Goal: Download file/media

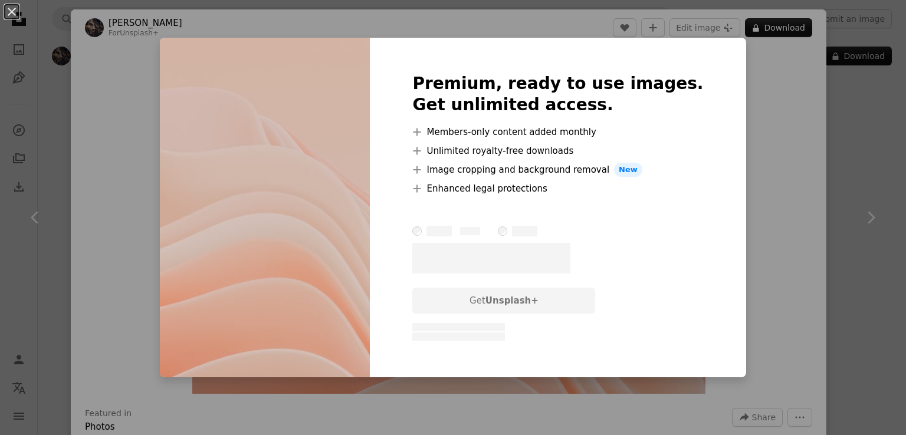
scroll to position [825, 0]
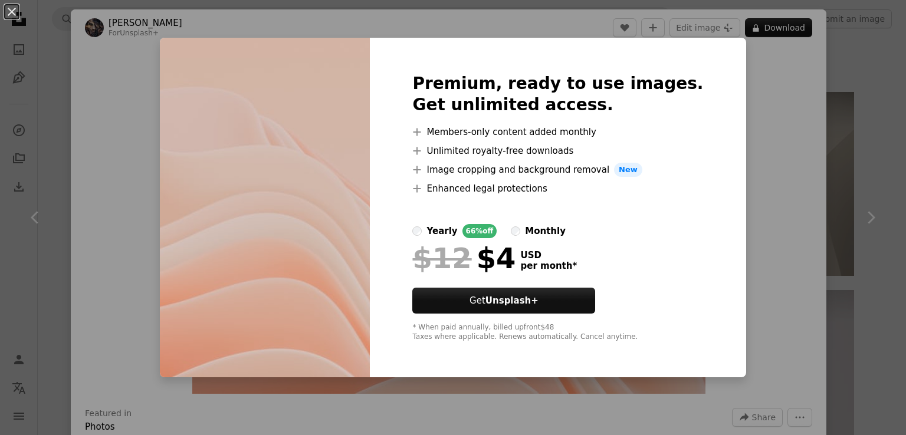
click at [776, 30] on div "An X shape Premium, ready to use images. Get unlimited access. A plus sign Memb…" at bounding box center [453, 217] width 906 height 435
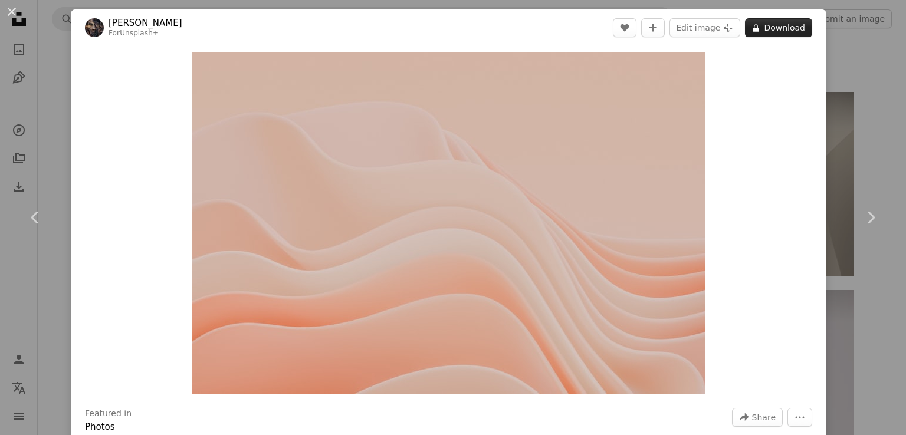
click at [776, 29] on button "A lock Download" at bounding box center [778, 27] width 67 height 19
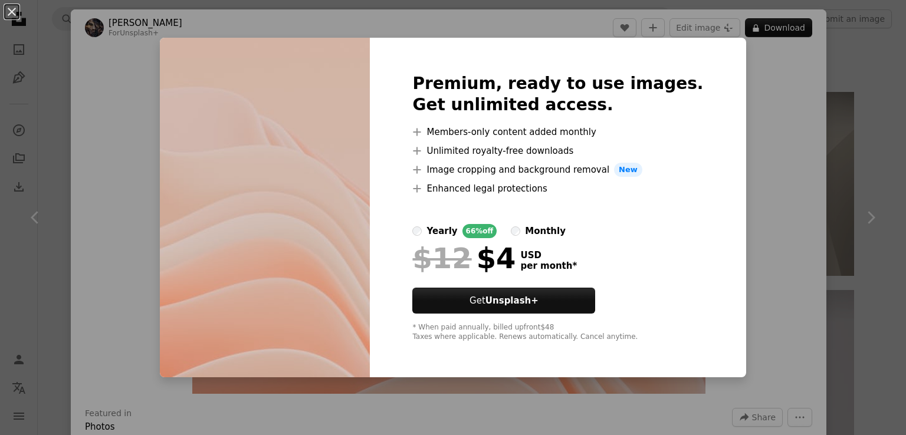
drag, startPoint x: 767, startPoint y: 156, endPoint x: 761, endPoint y: 163, distance: 9.6
click at [767, 157] on div "An X shape Premium, ready to use images. Get unlimited access. A plus sign Memb…" at bounding box center [453, 217] width 906 height 435
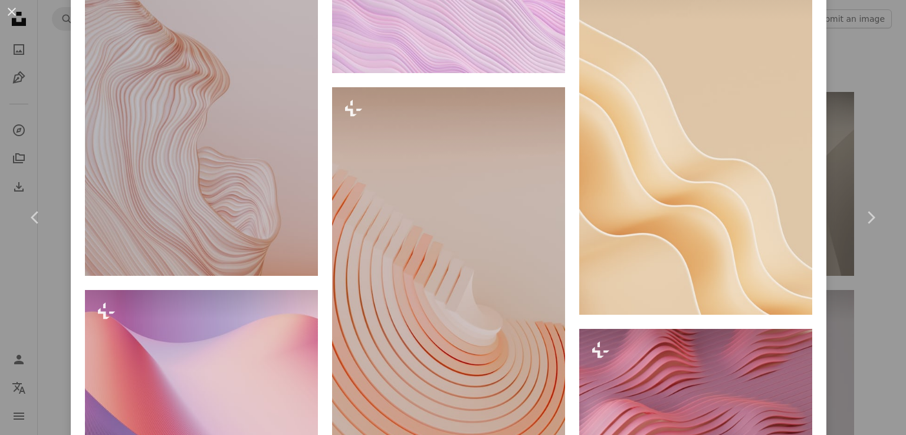
scroll to position [994, 0]
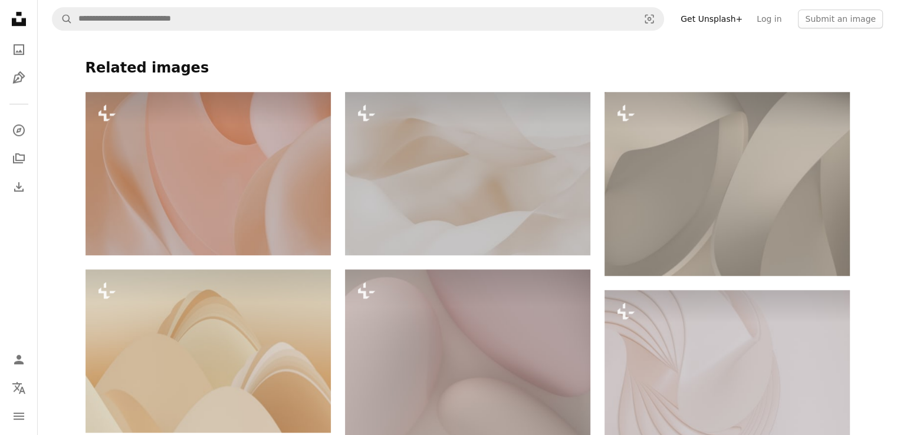
drag, startPoint x: 476, startPoint y: 68, endPoint x: 502, endPoint y: 65, distance: 26.1
click at [479, 67] on h4 "Related images" at bounding box center [467, 68] width 764 height 19
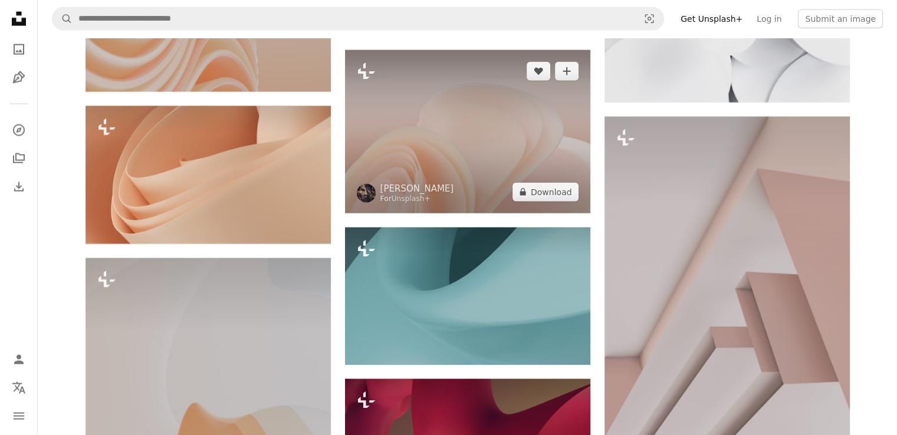
scroll to position [2830, 0]
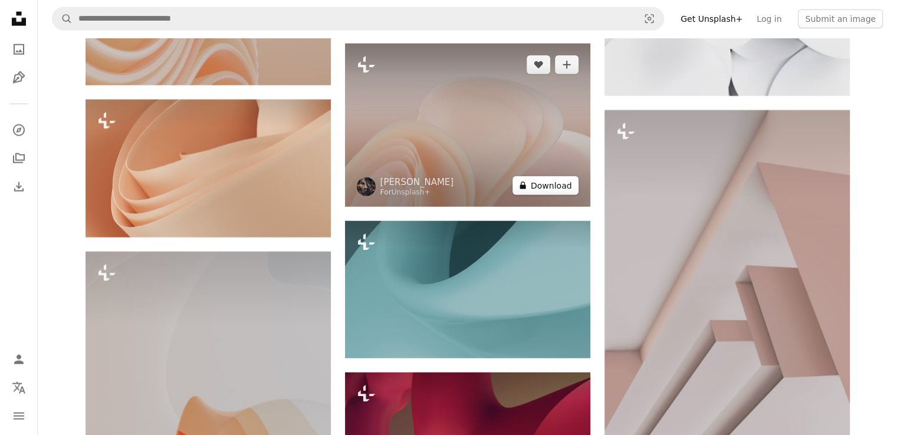
click at [552, 186] on button "A lock Download" at bounding box center [545, 185] width 66 height 19
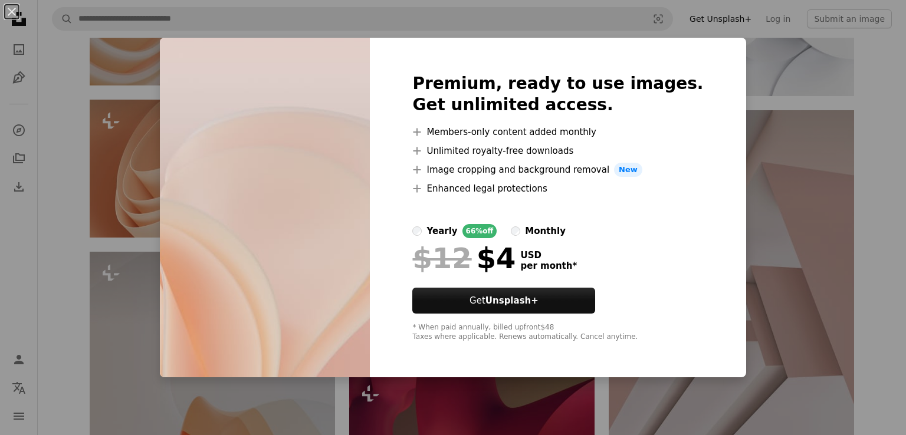
click at [740, 180] on div "An X shape Premium, ready to use images. Get unlimited access. A plus sign Memb…" at bounding box center [453, 217] width 906 height 435
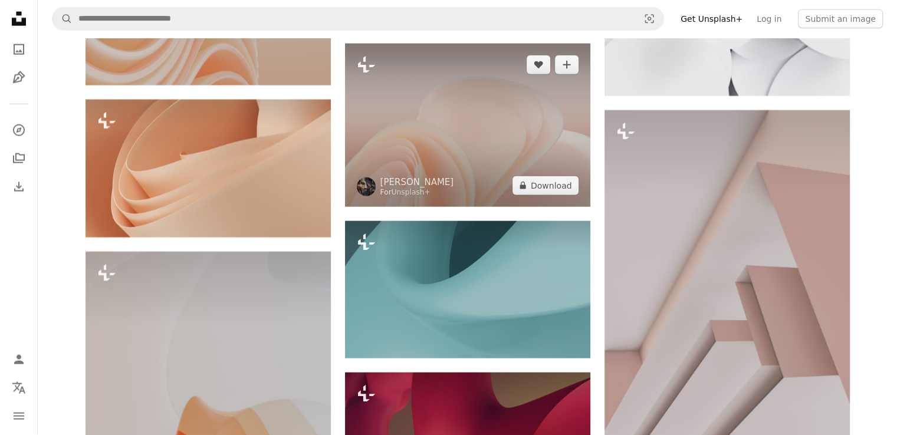
click at [488, 152] on img at bounding box center [467, 125] width 245 height 163
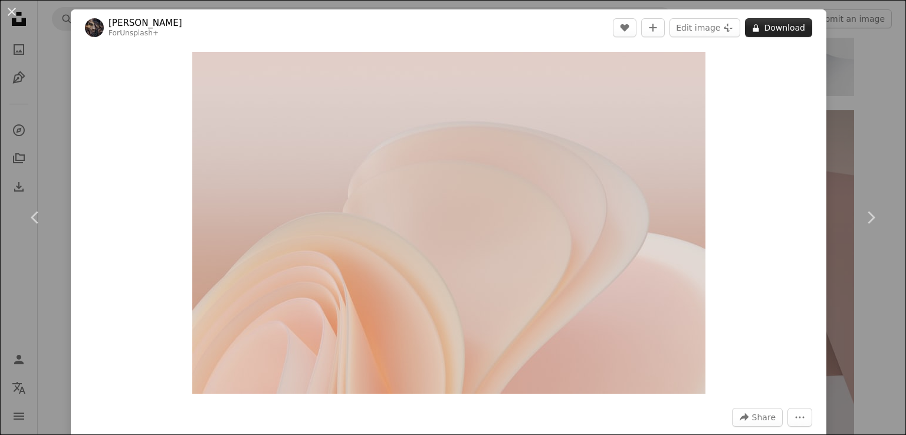
click at [771, 24] on button "A lock Download" at bounding box center [778, 27] width 67 height 19
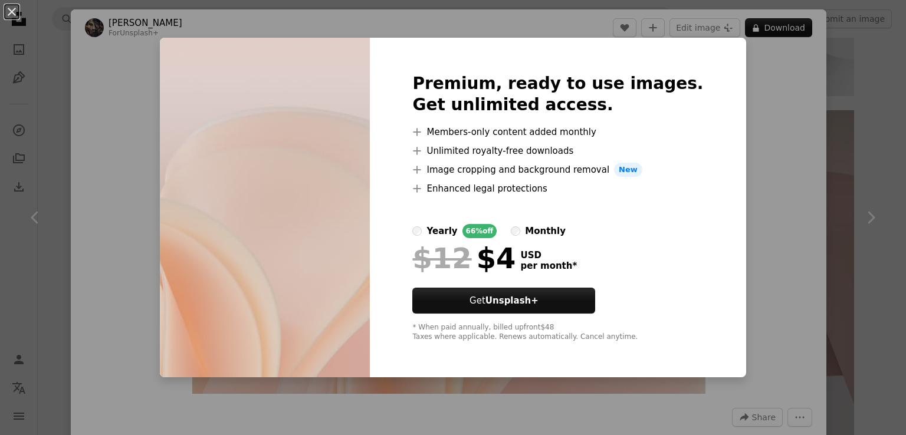
click at [632, 172] on span "New" at bounding box center [628, 170] width 28 height 14
click at [447, 229] on div "yearly" at bounding box center [441, 231] width 31 height 14
click at [767, 31] on div "An X shape Premium, ready to use images. Get unlimited access. A plus sign Memb…" at bounding box center [453, 217] width 906 height 435
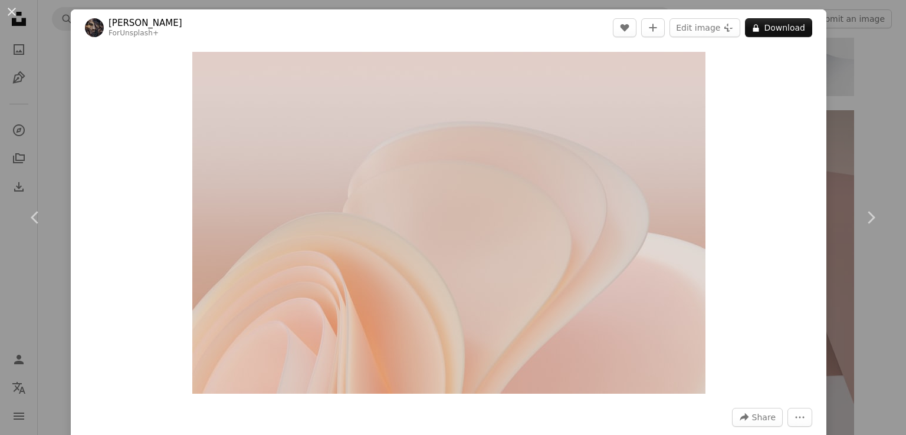
click at [767, 31] on button "A lock Download" at bounding box center [778, 27] width 67 height 19
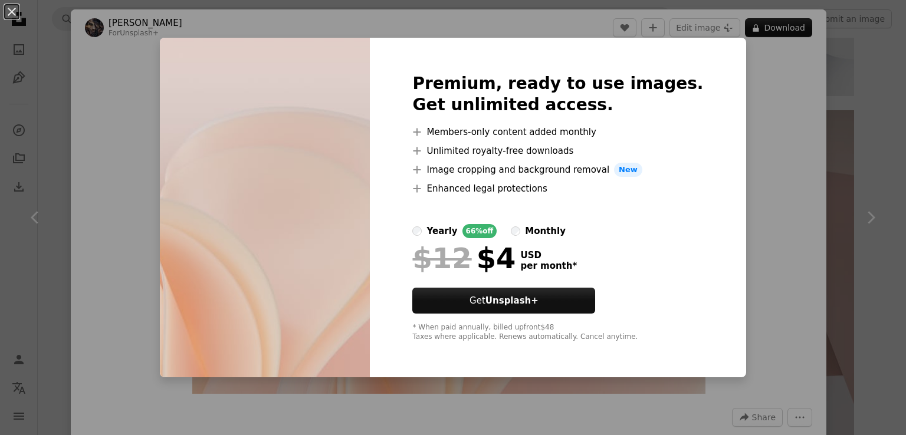
click at [769, 32] on div "An X shape Premium, ready to use images. Get unlimited access. A plus sign Memb…" at bounding box center [453, 217] width 906 height 435
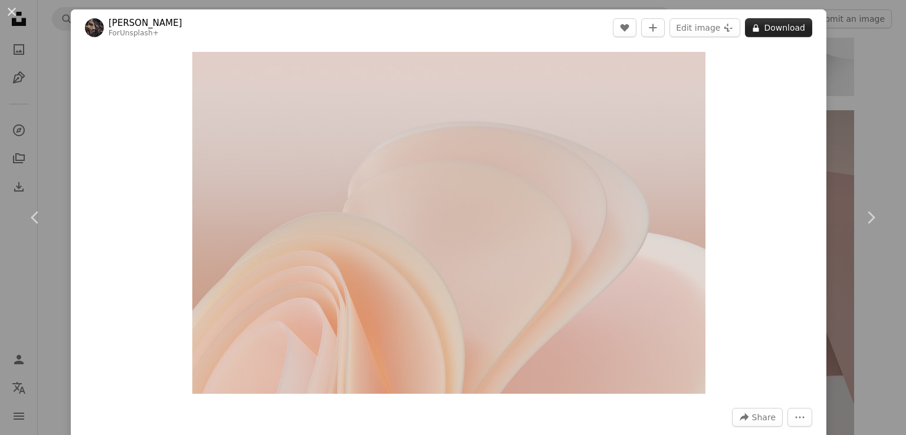
click at [770, 21] on button "A lock Download" at bounding box center [778, 27] width 67 height 19
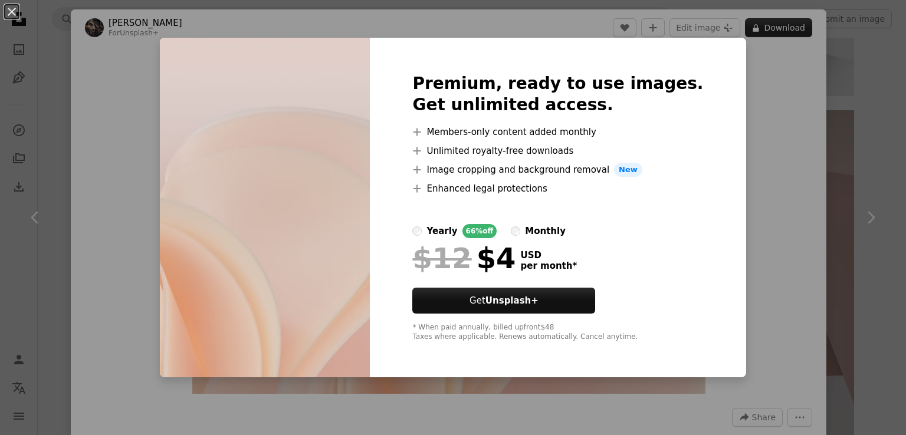
click at [770, 21] on div "An X shape Premium, ready to use images. Get unlimited access. A plus sign Memb…" at bounding box center [453, 217] width 906 height 435
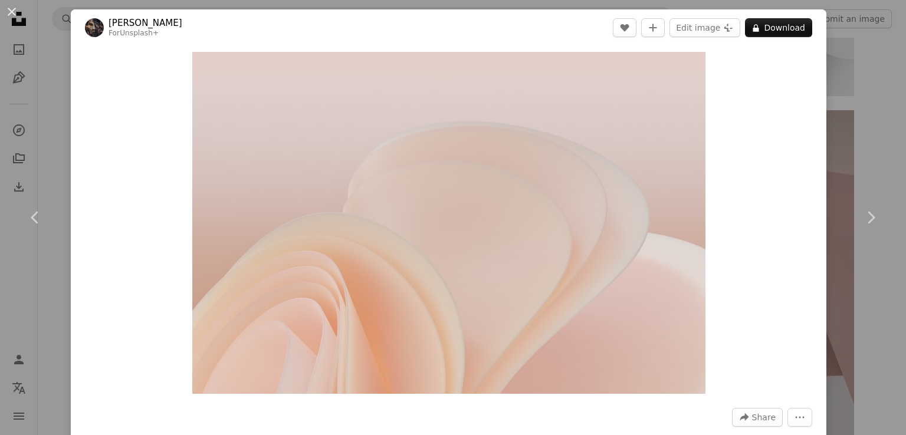
click at [776, 133] on div "Zoom in" at bounding box center [448, 223] width 755 height 354
click at [871, 87] on div "An X shape Chevron left Chevron right [PERSON_NAME] For Unsplash+ A heart A plu…" at bounding box center [453, 217] width 906 height 435
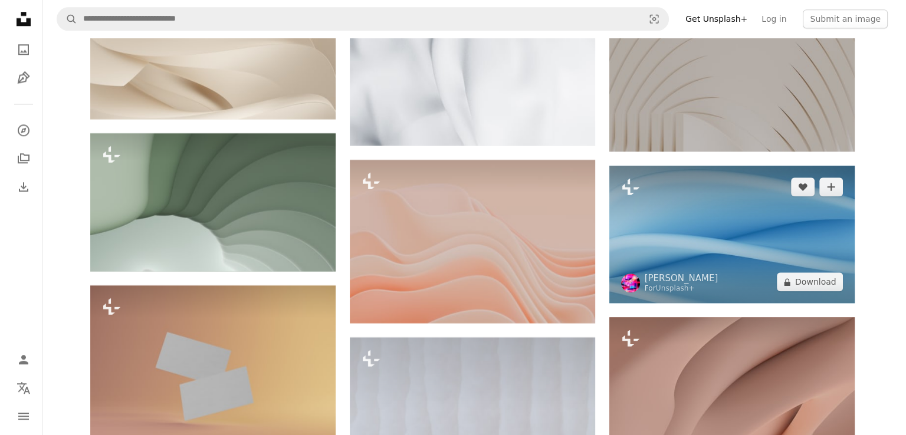
scroll to position [14857, 0]
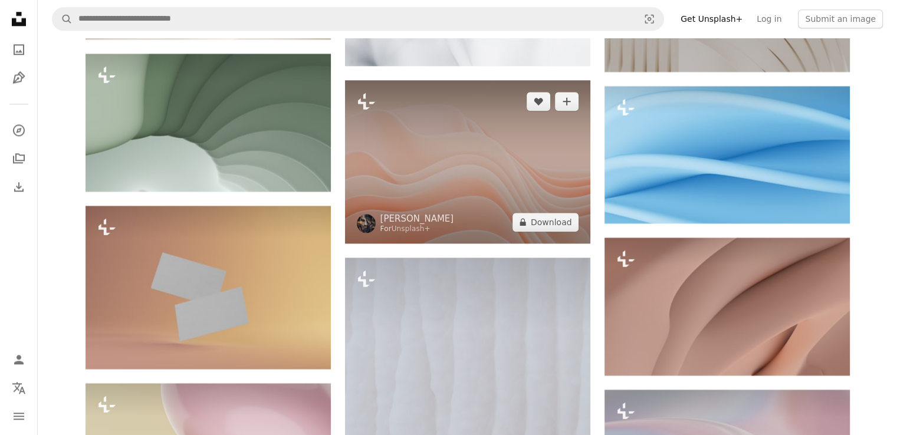
click at [492, 184] on img at bounding box center [467, 161] width 245 height 163
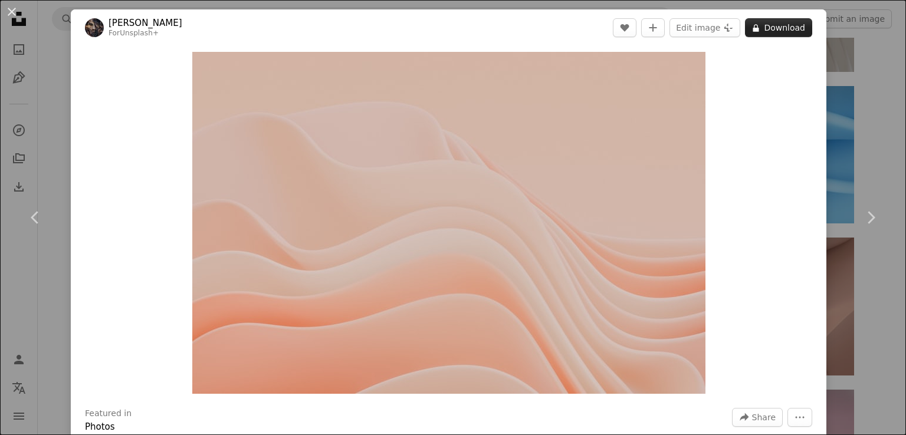
click at [763, 28] on button "A lock Download" at bounding box center [778, 27] width 67 height 19
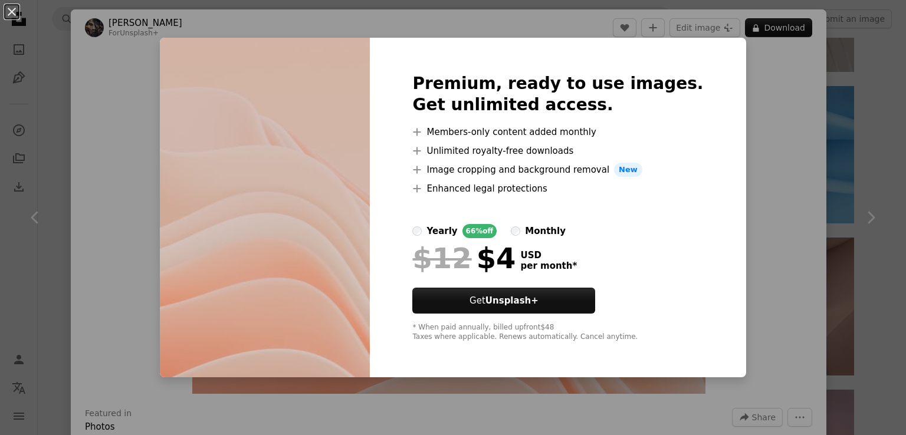
click at [770, 127] on div "An X shape Premium, ready to use images. Get unlimited access. A plus sign Memb…" at bounding box center [453, 217] width 906 height 435
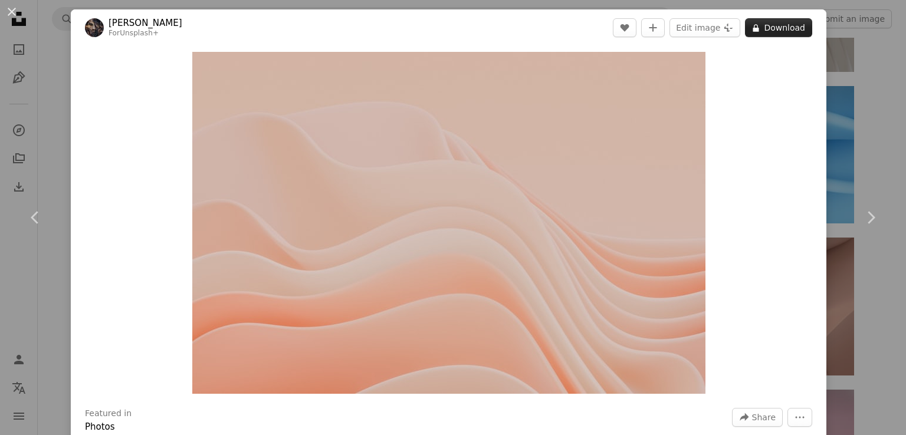
click at [771, 25] on button "A lock Download" at bounding box center [778, 27] width 67 height 19
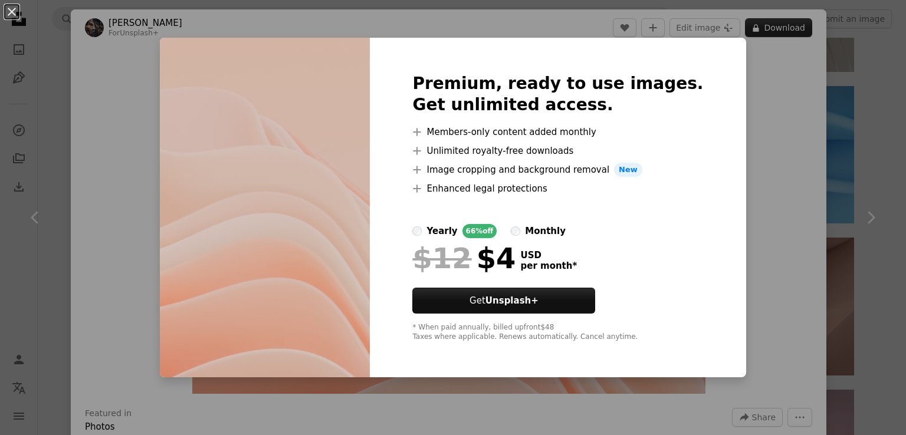
click at [771, 25] on div "An X shape Premium, ready to use images. Get unlimited access. A plus sign Memb…" at bounding box center [453, 217] width 906 height 435
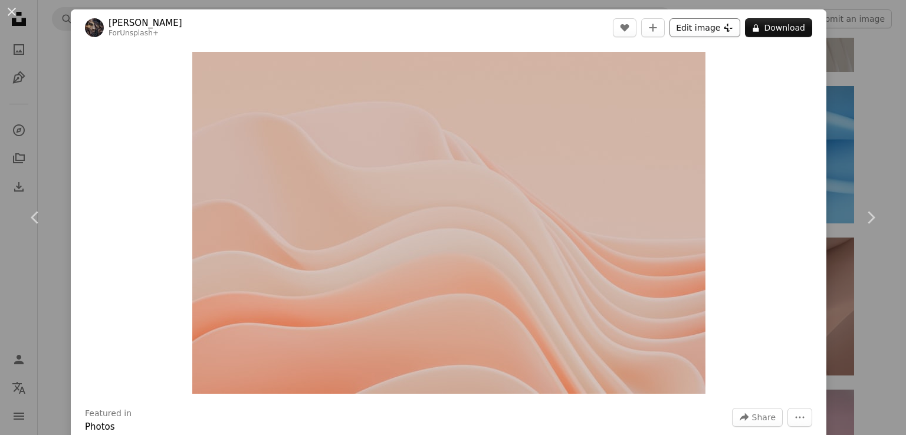
click at [691, 27] on button "Edit image Plus sign for Unsplash+" at bounding box center [704, 27] width 71 height 19
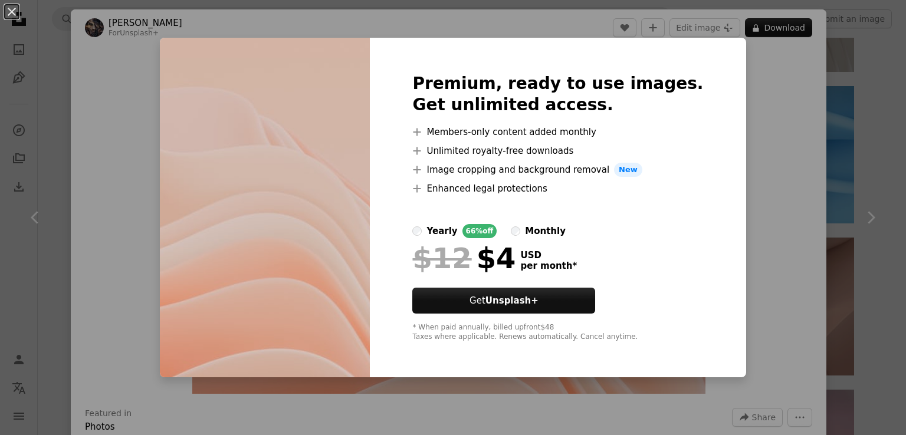
click at [792, 34] on div "An X shape Premium, ready to use images. Get unlimited access. A plus sign Memb…" at bounding box center [453, 217] width 906 height 435
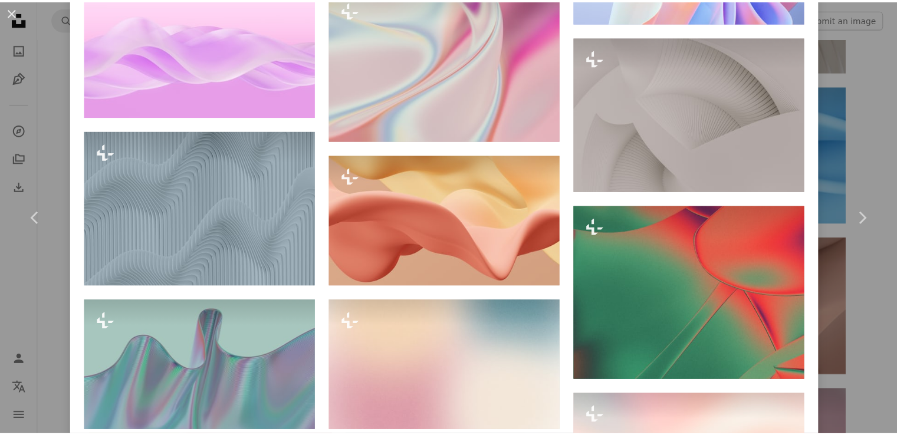
scroll to position [7016, 0]
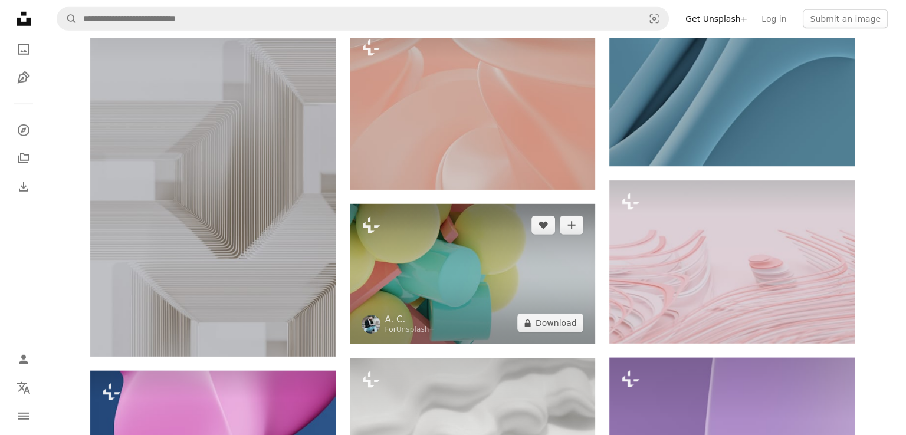
scroll to position [16861, 0]
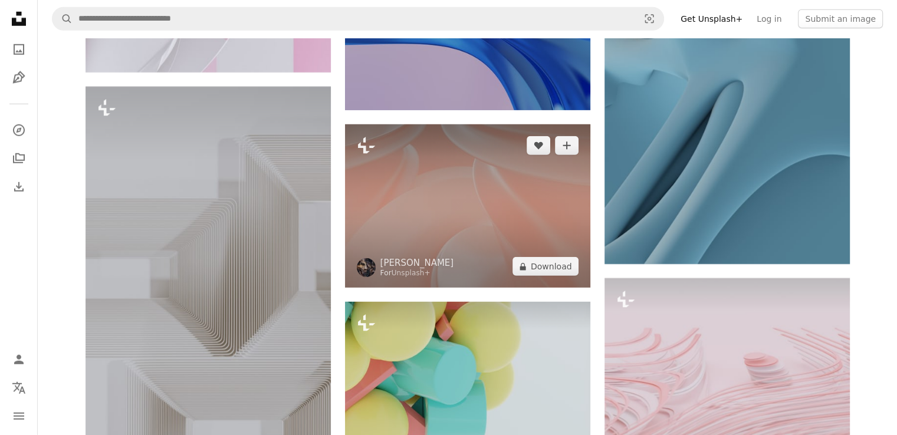
click at [492, 213] on img at bounding box center [467, 205] width 245 height 163
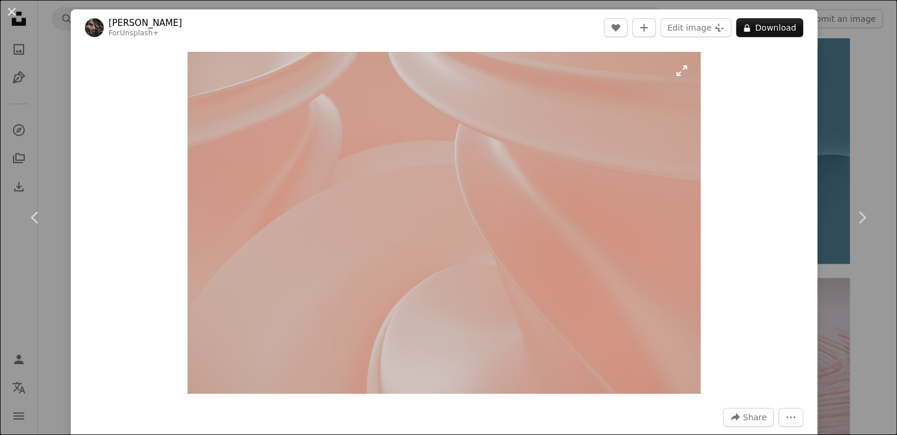
click at [463, 189] on img "Zoom in on this image" at bounding box center [443, 223] width 513 height 342
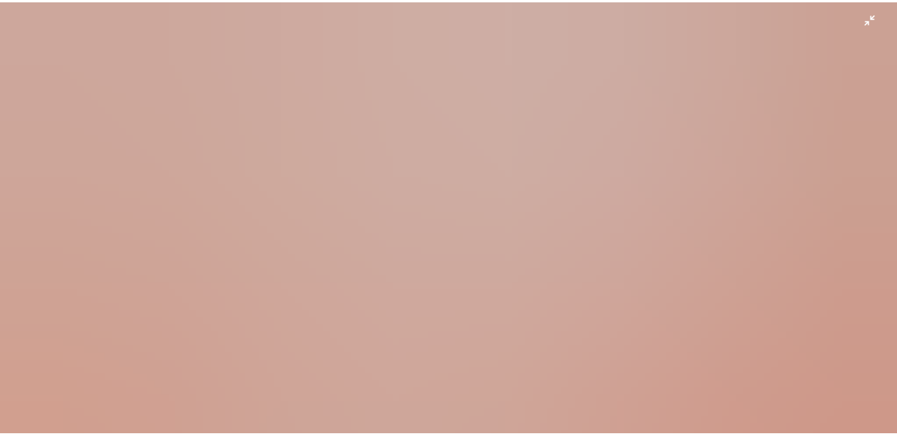
scroll to position [78, 0]
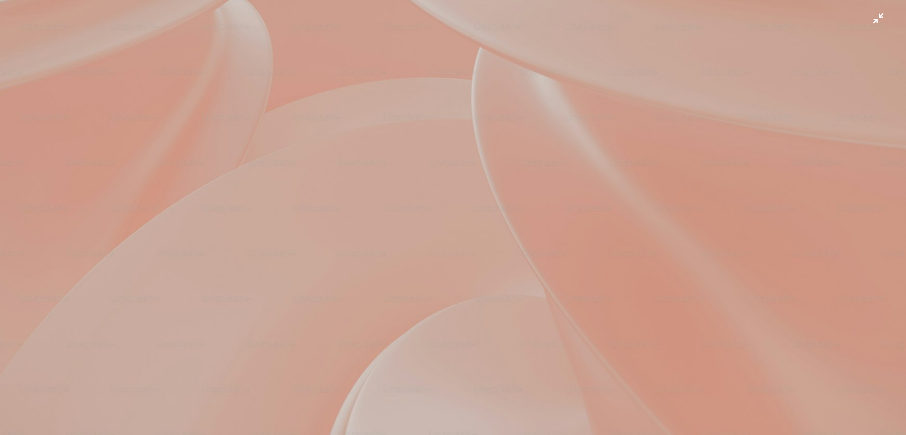
click at [870, 18] on img "Zoom out on this image" at bounding box center [452, 223] width 907 height 604
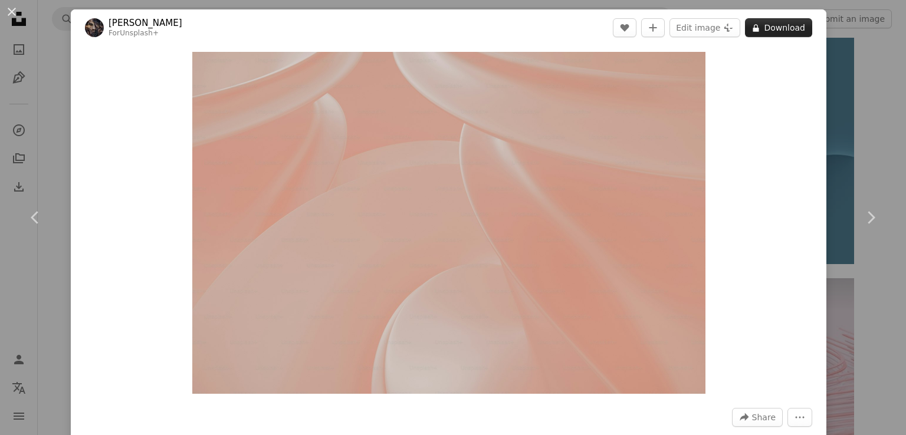
click at [767, 28] on button "A lock Download" at bounding box center [778, 27] width 67 height 19
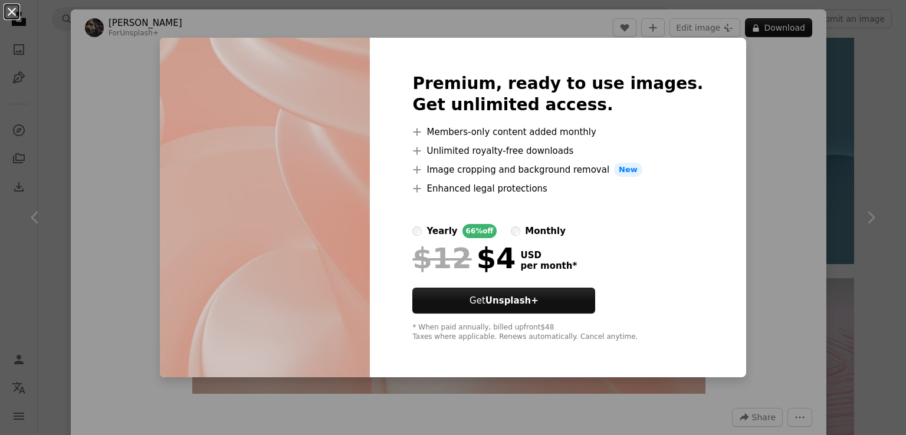
click at [14, 9] on button "An X shape" at bounding box center [12, 12] width 14 height 14
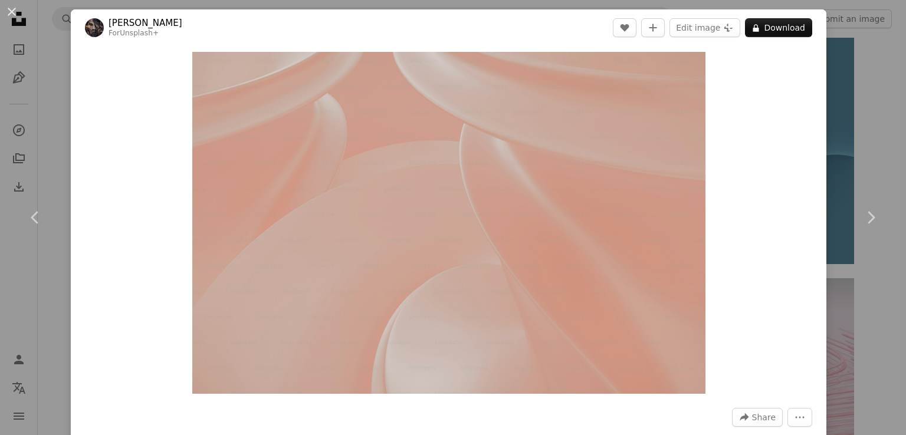
click at [118, 146] on div "Zoom in" at bounding box center [448, 223] width 755 height 354
click at [873, 140] on div "An X shape Chevron left Chevron right [PERSON_NAME] For Unsplash+ A heart A plu…" at bounding box center [453, 217] width 906 height 435
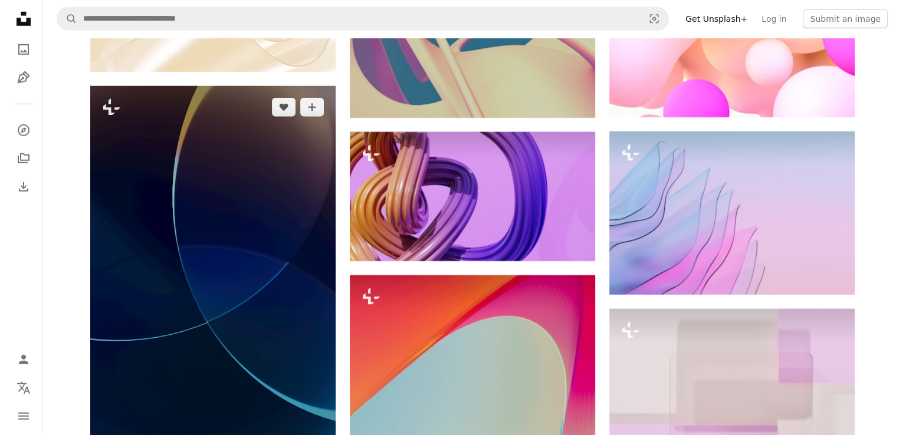
scroll to position [30303, 0]
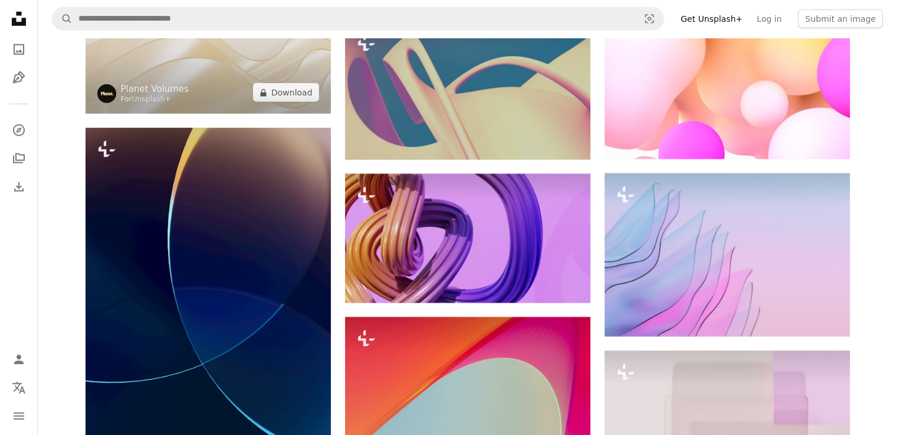
click at [238, 112] on img at bounding box center [207, 37] width 245 height 153
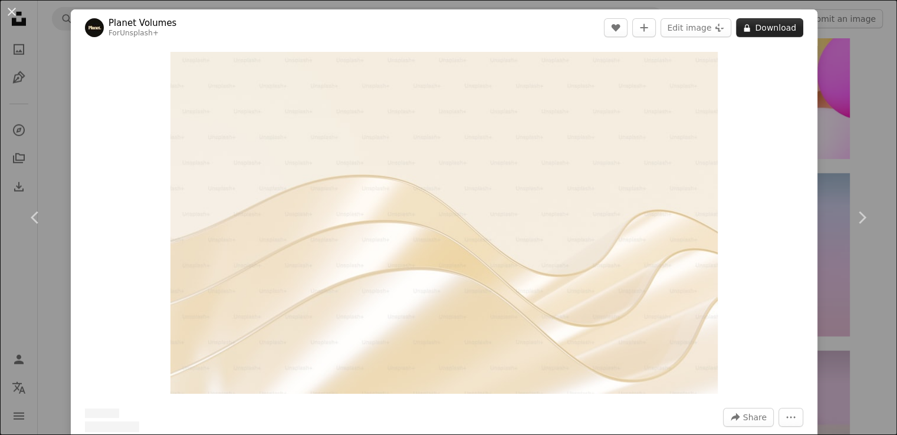
click at [771, 28] on button "A lock Download" at bounding box center [769, 27] width 67 height 19
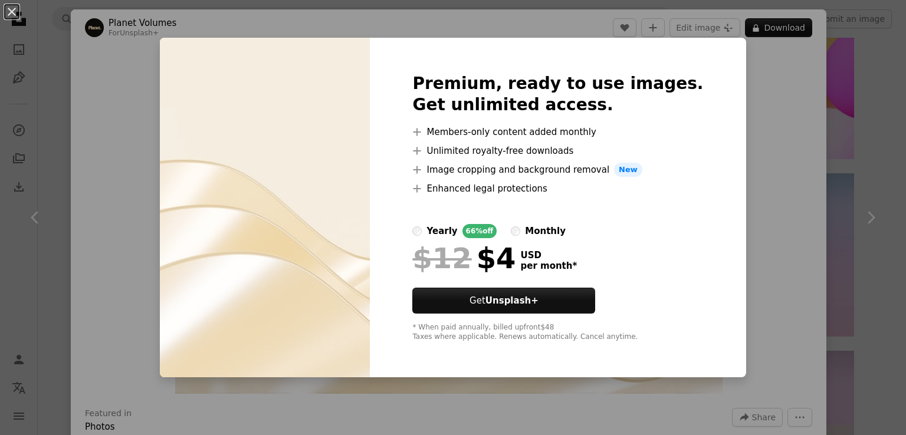
click at [769, 88] on div "An X shape Premium, ready to use images. Get unlimited access. A plus sign Memb…" at bounding box center [453, 217] width 906 height 435
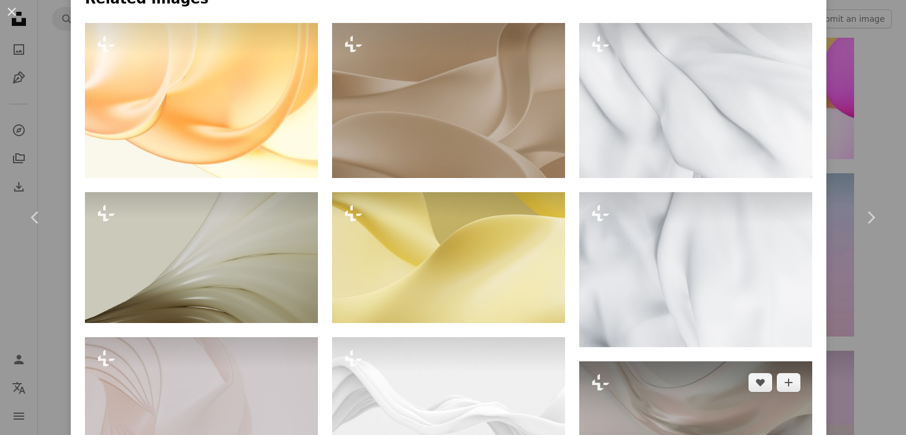
scroll to position [825, 0]
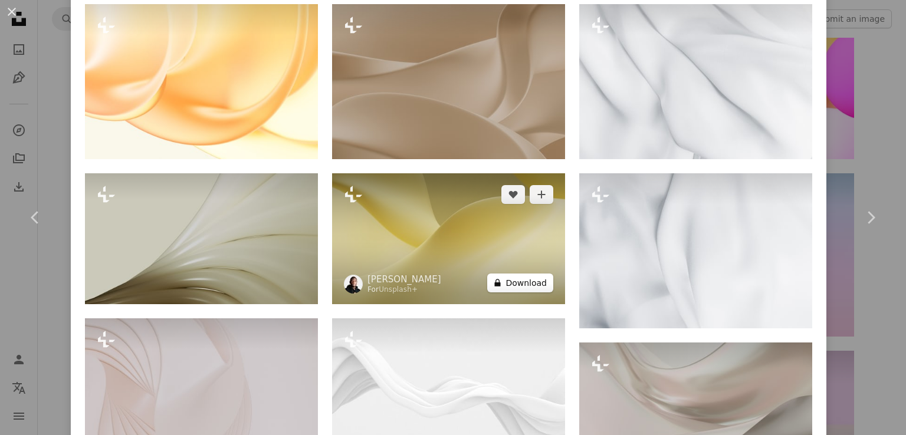
click at [509, 281] on button "A lock Download" at bounding box center [520, 283] width 66 height 19
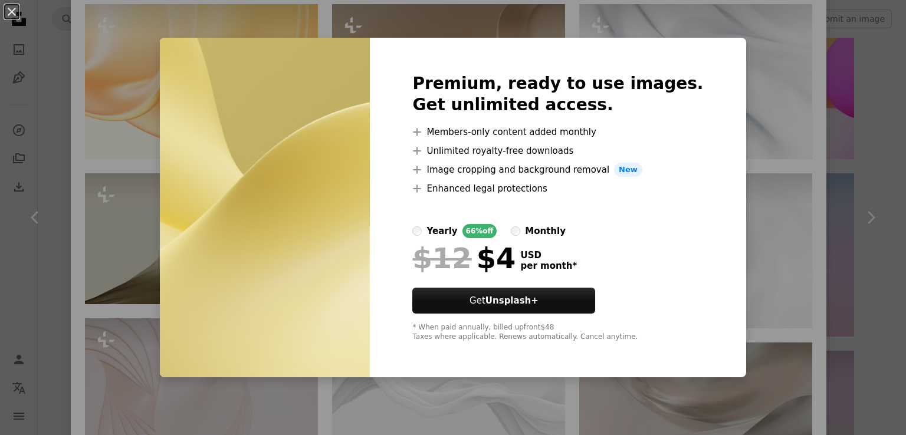
click at [734, 169] on div "An X shape Premium, ready to use images. Get unlimited access. A plus sign Memb…" at bounding box center [453, 217] width 906 height 435
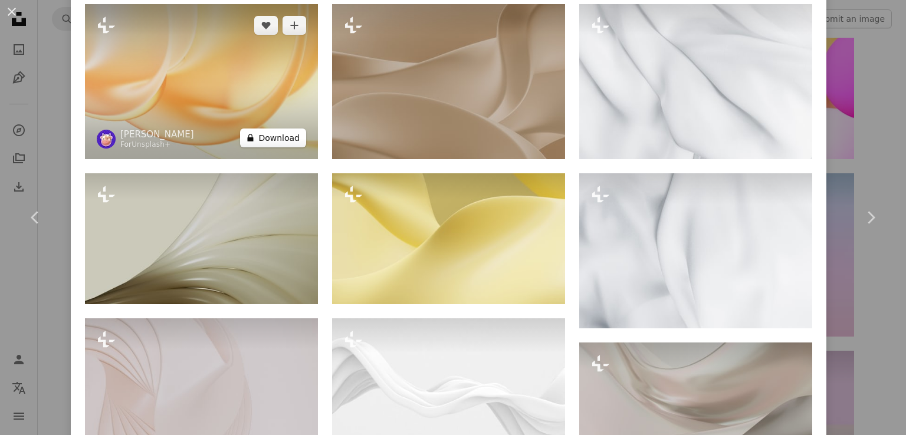
click at [288, 140] on button "A lock Download" at bounding box center [273, 138] width 66 height 19
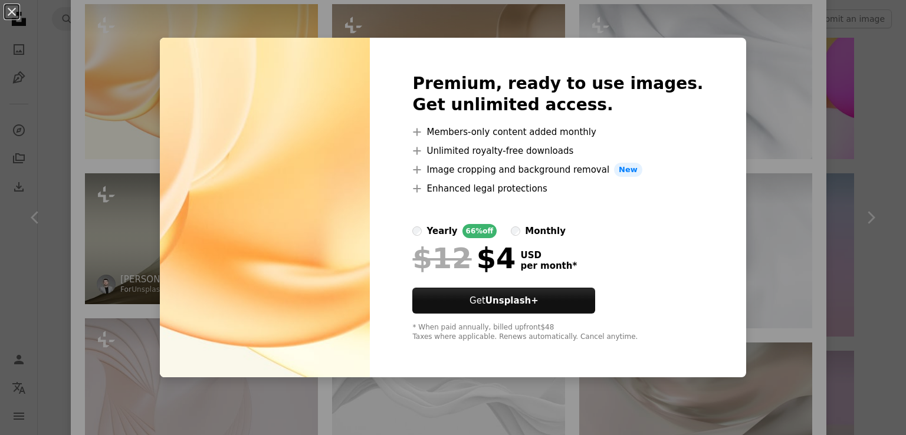
click at [113, 140] on div "An X shape Premium, ready to use images. Get unlimited access. A plus sign Memb…" at bounding box center [453, 217] width 906 height 435
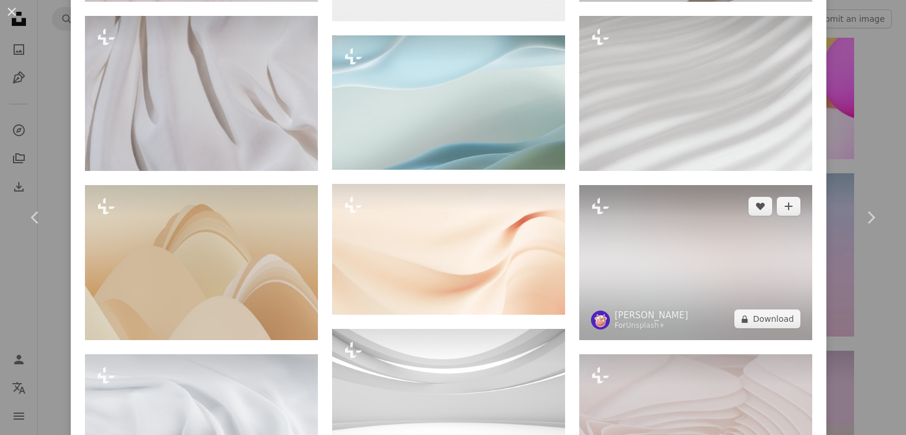
scroll to position [1356, 0]
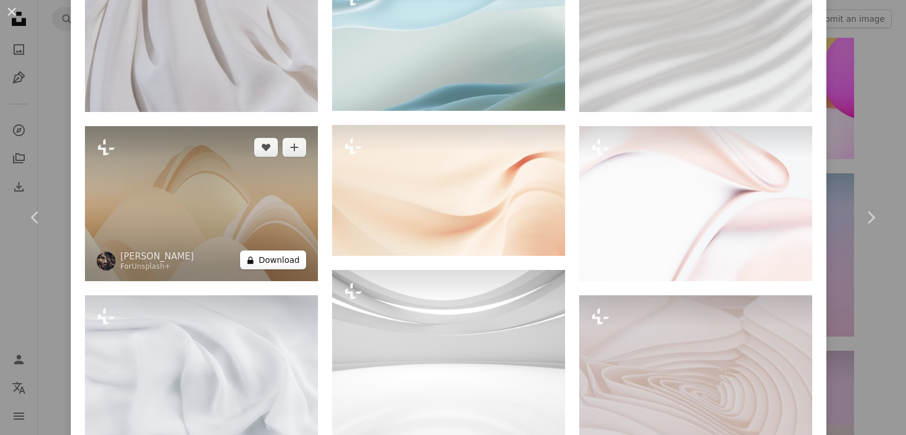
click at [272, 251] on button "A lock Download" at bounding box center [273, 260] width 66 height 19
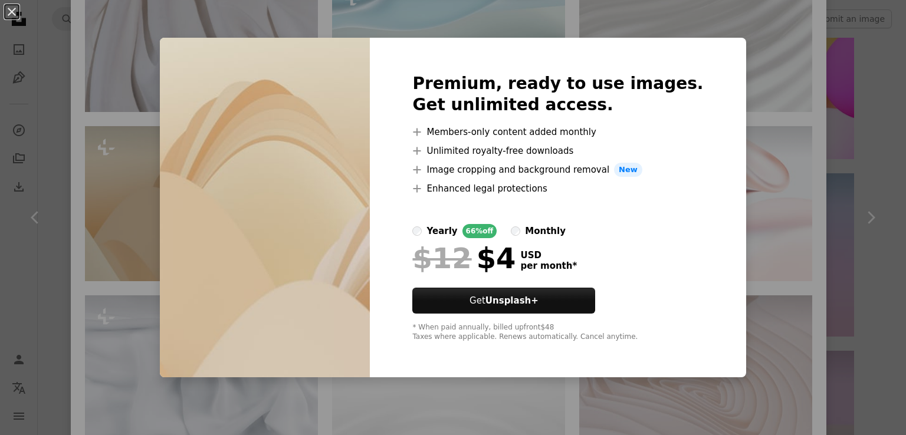
click at [190, 205] on img at bounding box center [265, 208] width 210 height 340
click at [175, 205] on div "An X shape Premium, ready to use images. Get unlimited access. A plus sign Memb…" at bounding box center [453, 217] width 906 height 435
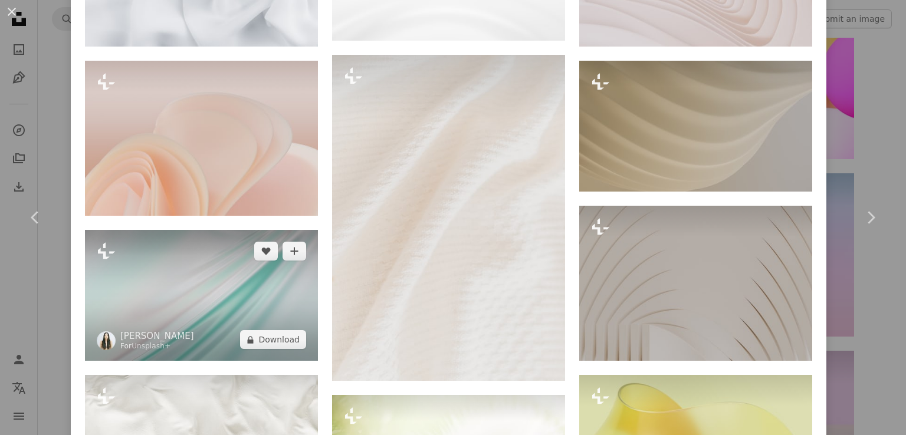
scroll to position [1710, 0]
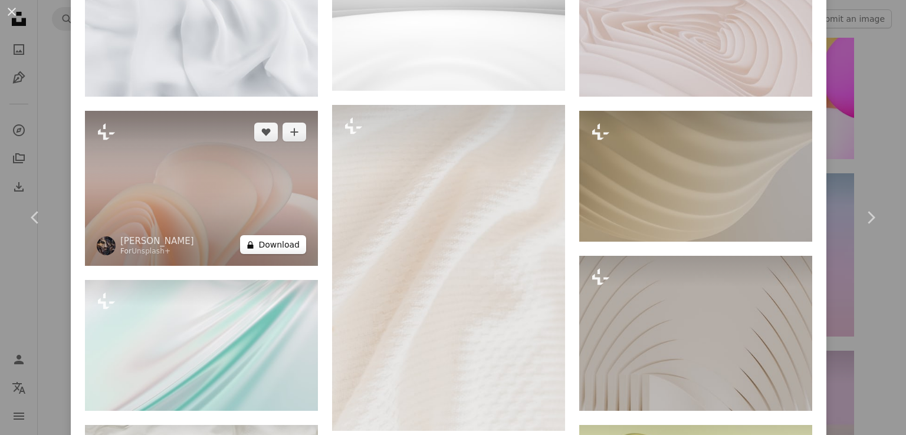
click at [280, 235] on button "A lock Download" at bounding box center [273, 244] width 66 height 19
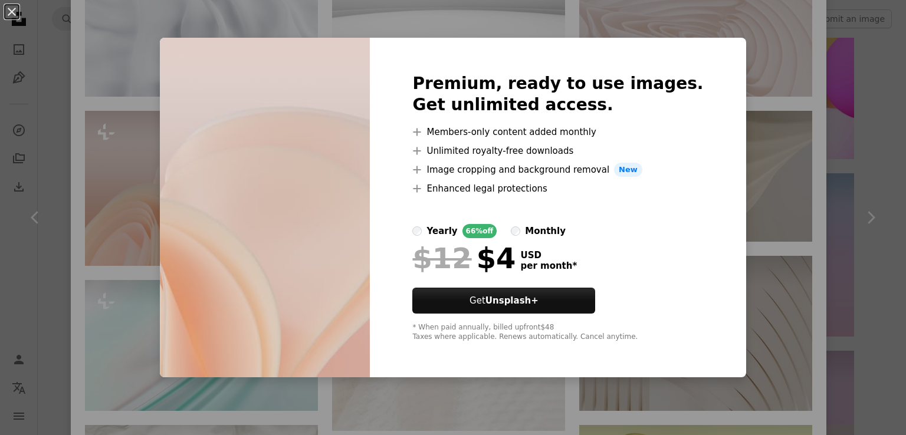
click at [75, 232] on div "An X shape Premium, ready to use images. Get unlimited access. A plus sign Memb…" at bounding box center [453, 217] width 906 height 435
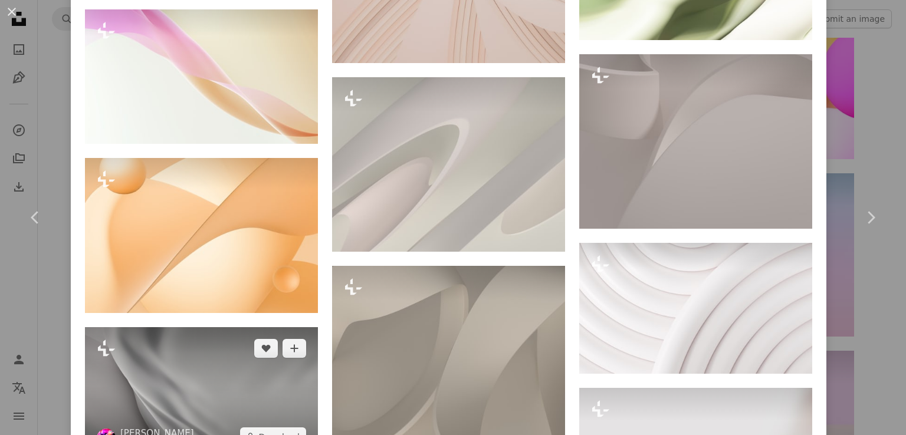
scroll to position [3084, 0]
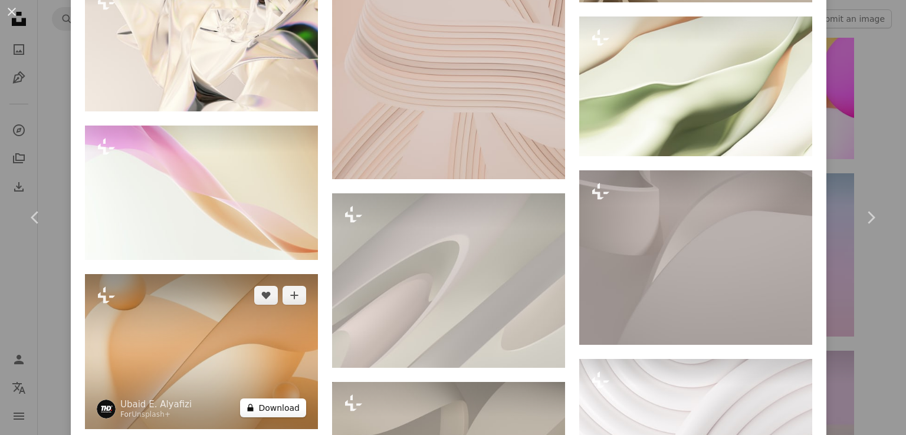
click at [274, 399] on button "A lock Download" at bounding box center [273, 408] width 66 height 19
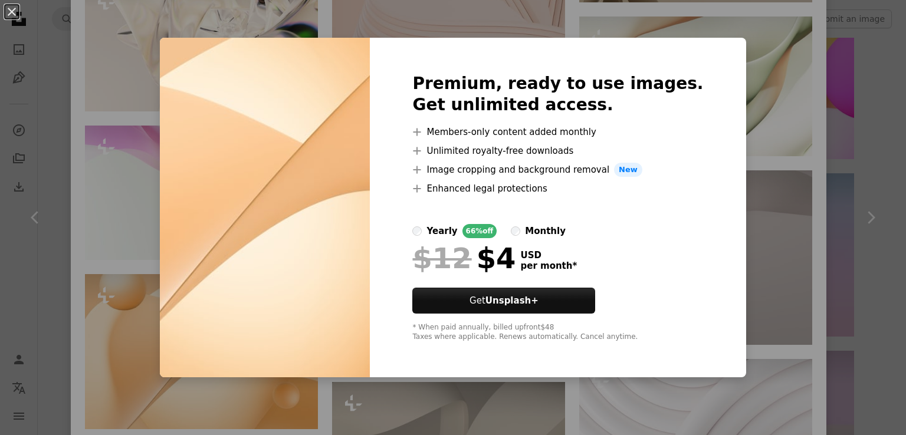
click at [126, 188] on div "An X shape Premium, ready to use images. Get unlimited access. A plus sign Memb…" at bounding box center [453, 217] width 906 height 435
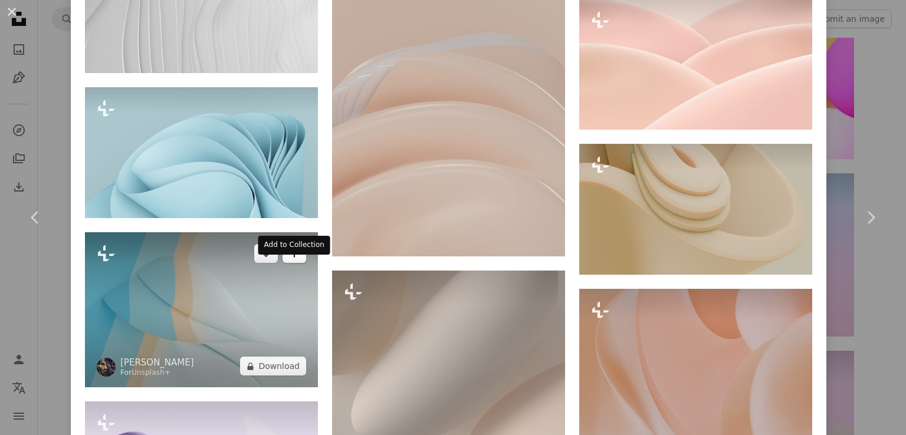
scroll to position [4264, 0]
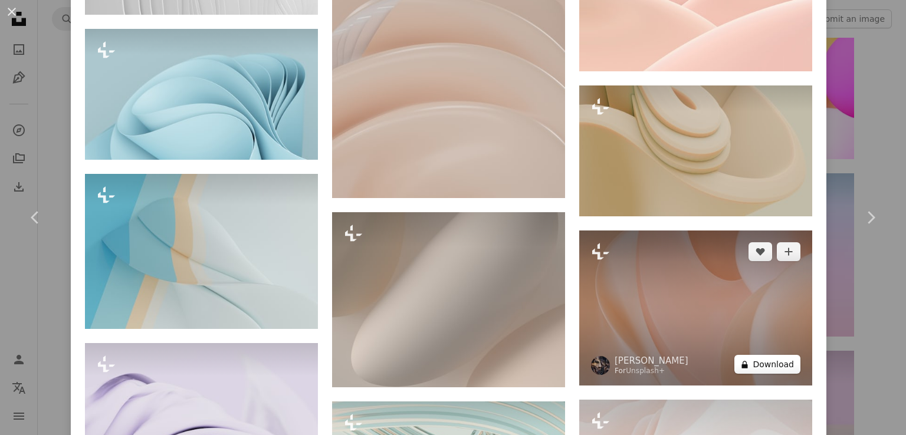
click at [766, 355] on button "A lock Download" at bounding box center [767, 364] width 66 height 19
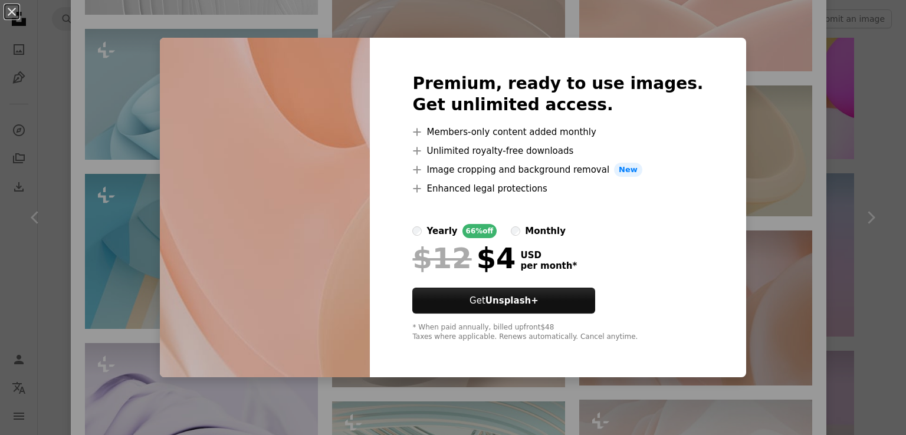
click at [773, 268] on div "An X shape Premium, ready to use images. Get unlimited access. A plus sign Memb…" at bounding box center [453, 217] width 906 height 435
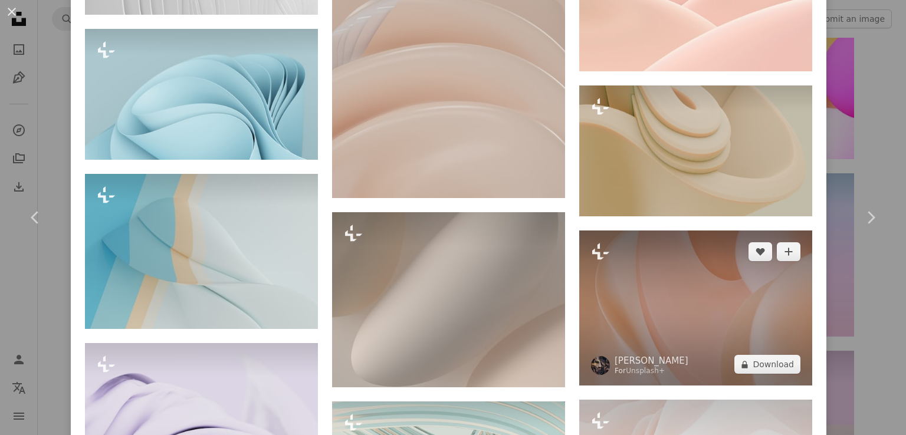
click at [684, 270] on img at bounding box center [695, 308] width 233 height 155
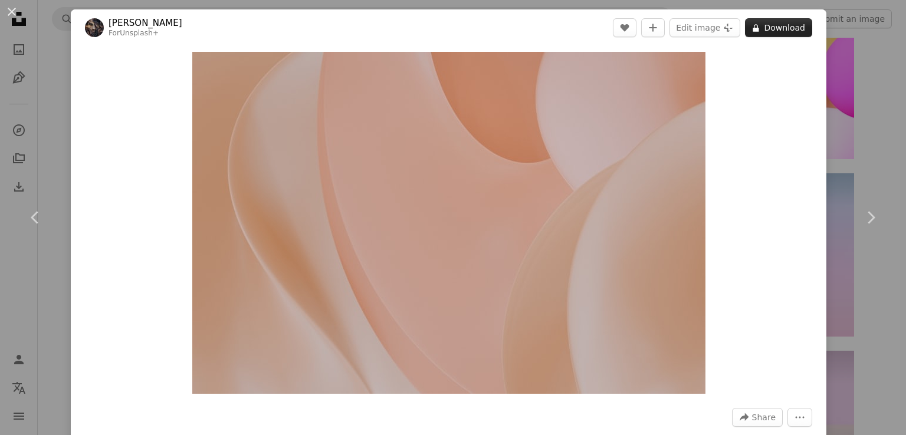
click at [769, 25] on button "A lock Download" at bounding box center [778, 27] width 67 height 19
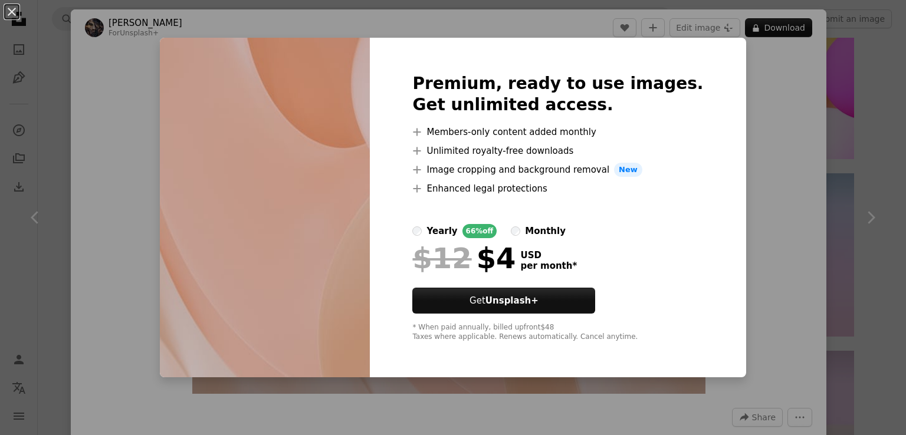
click at [769, 135] on div "An X shape Premium, ready to use images. Get unlimited access. A plus sign Memb…" at bounding box center [453, 217] width 906 height 435
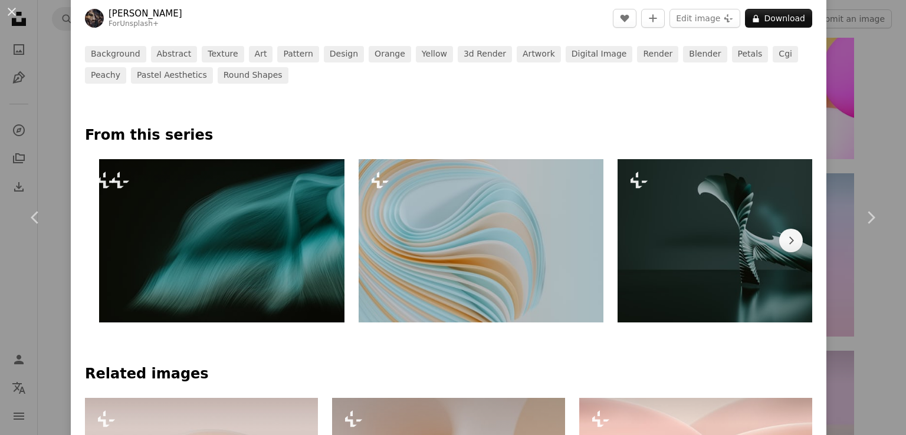
scroll to position [707, 0]
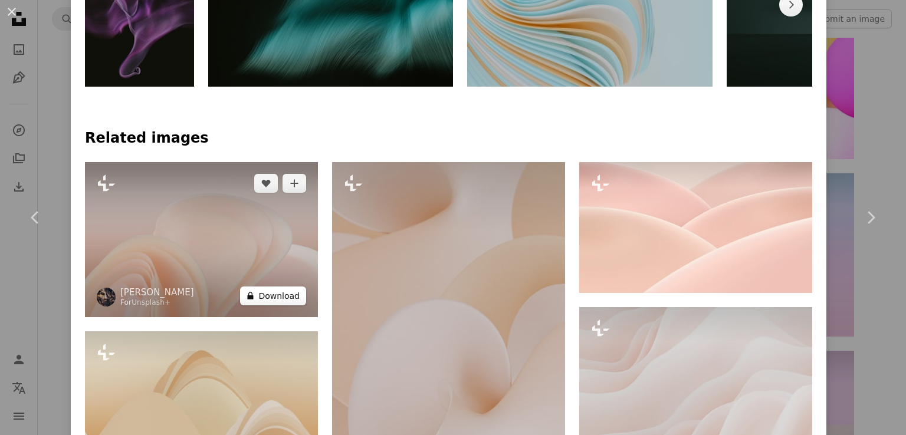
click at [283, 294] on button "A lock Download" at bounding box center [273, 296] width 66 height 19
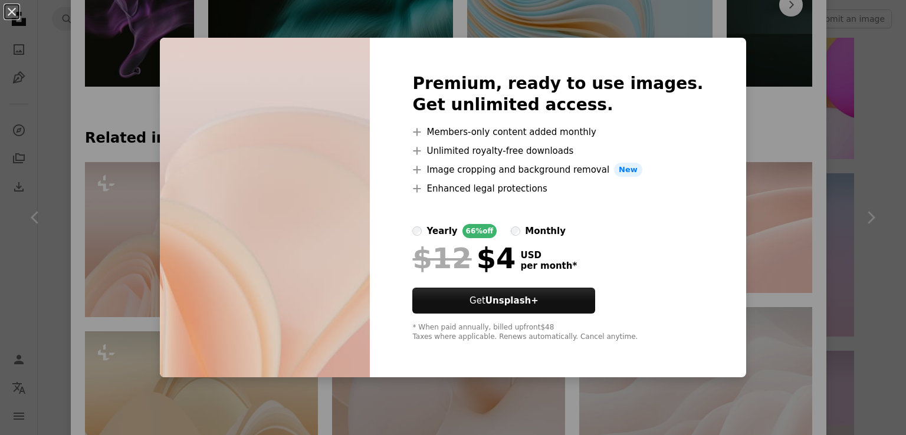
click at [170, 260] on div "An X shape Premium, ready to use images. Get unlimited access. A plus sign Memb…" at bounding box center [453, 217] width 906 height 435
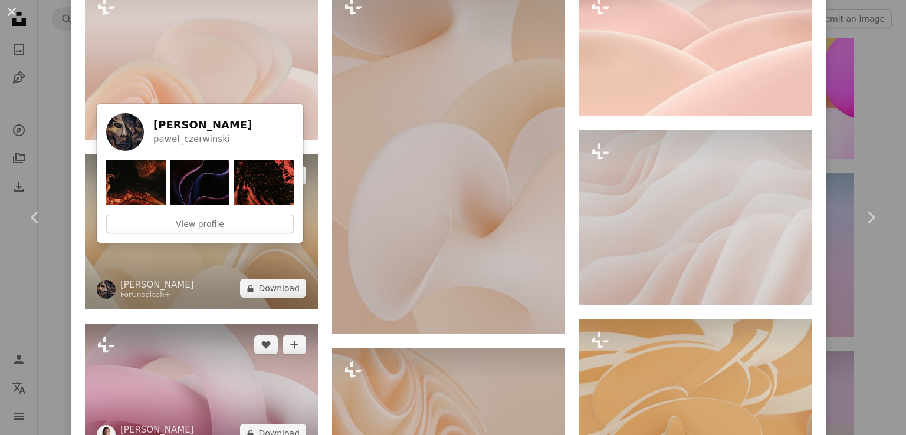
scroll to position [943, 0]
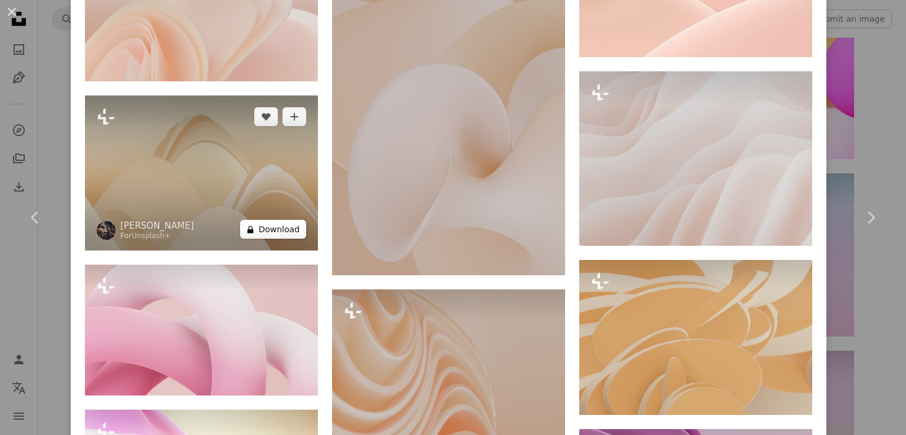
click at [279, 228] on button "A lock Download" at bounding box center [273, 229] width 66 height 19
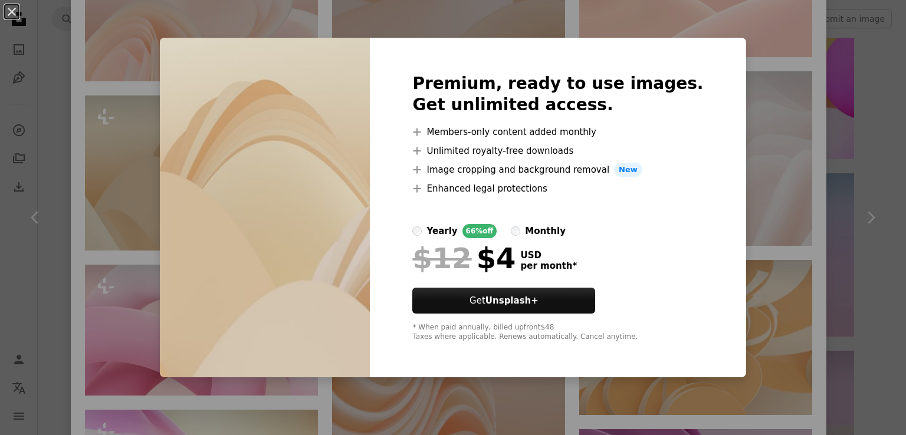
click at [190, 193] on img at bounding box center [265, 208] width 210 height 340
click at [158, 171] on div "An X shape Premium, ready to use images. Get unlimited access. A plus sign Memb…" at bounding box center [453, 217] width 906 height 435
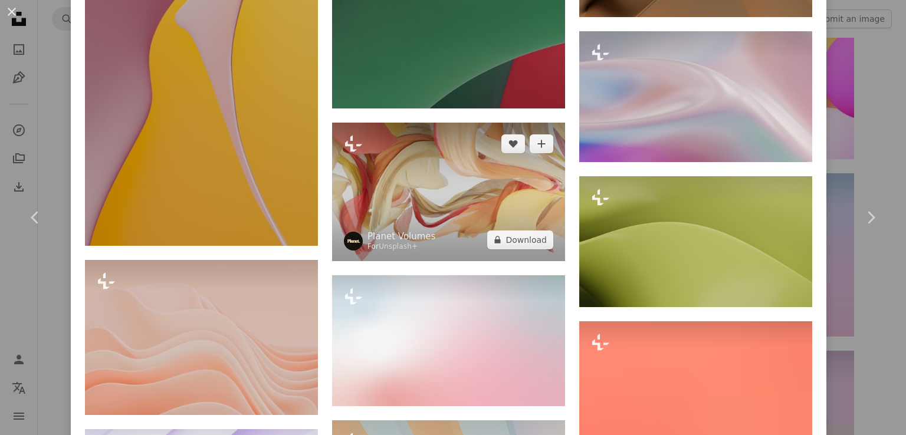
scroll to position [11671, 0]
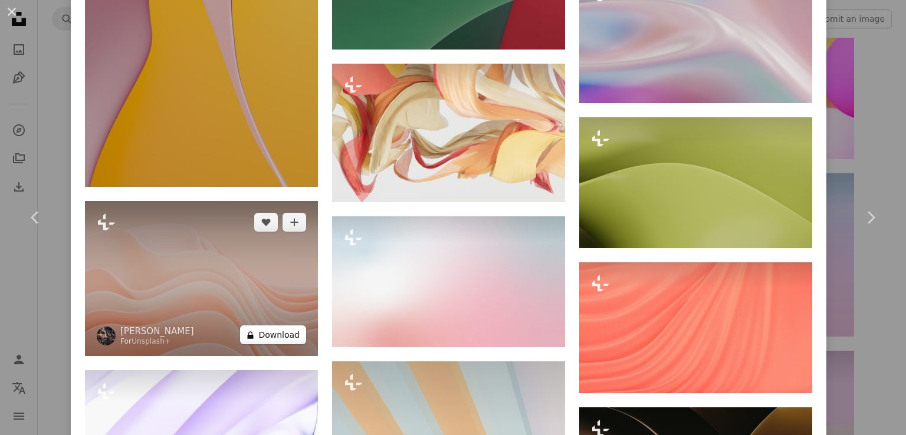
click at [276, 325] on button "A lock Download" at bounding box center [273, 334] width 66 height 19
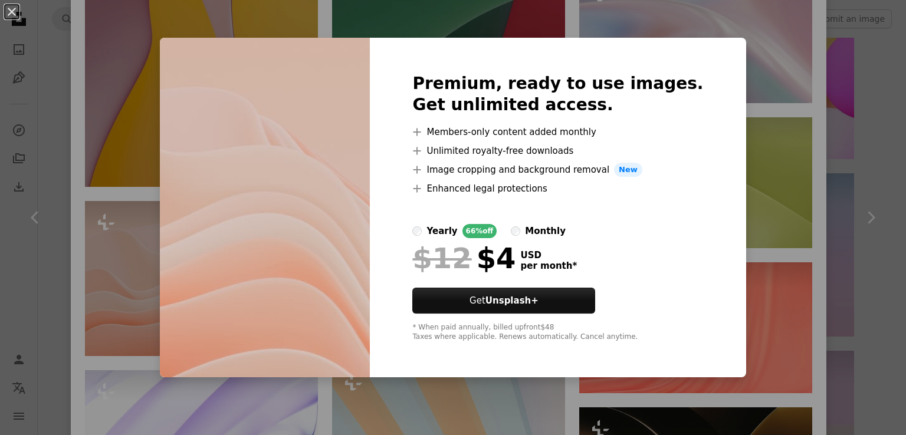
click at [141, 180] on div "An X shape Premium, ready to use images. Get unlimited access. A plus sign Memb…" at bounding box center [453, 217] width 906 height 435
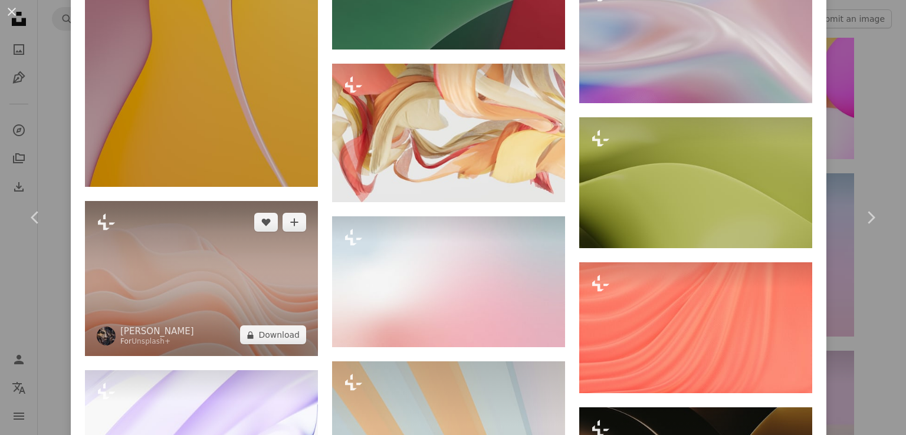
click at [144, 201] on img at bounding box center [201, 278] width 233 height 155
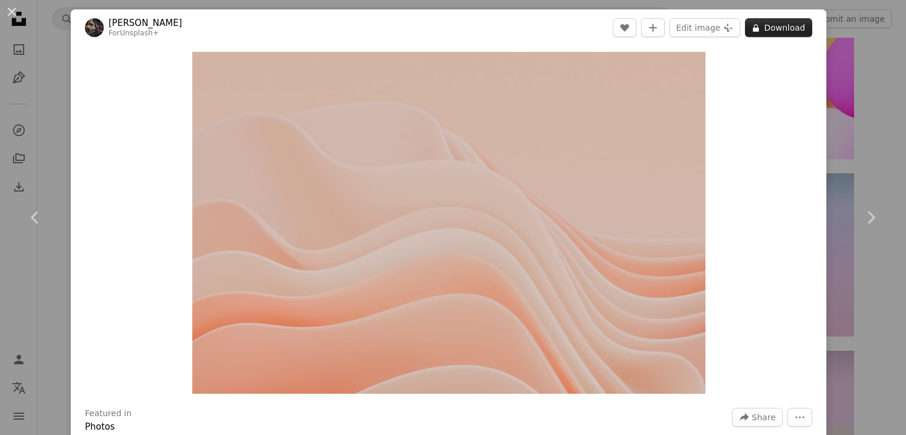
click at [785, 32] on button "A lock Download" at bounding box center [778, 27] width 67 height 19
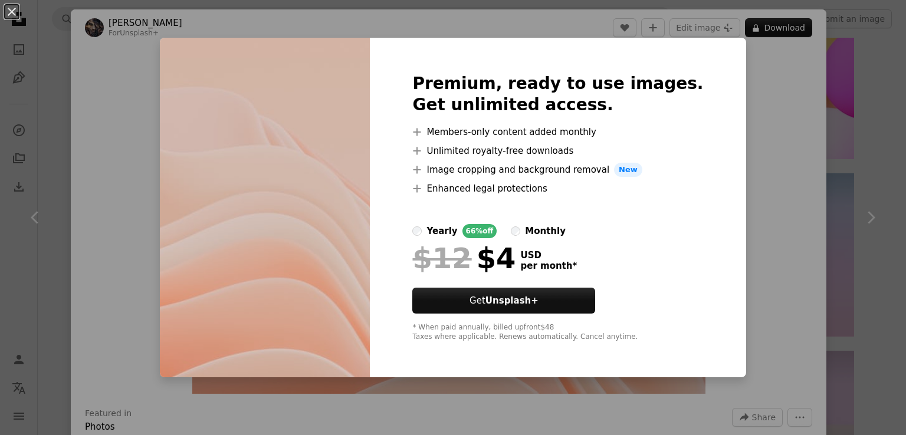
click at [787, 31] on div "An X shape Premium, ready to use images. Get unlimited access. A plus sign Memb…" at bounding box center [453, 217] width 906 height 435
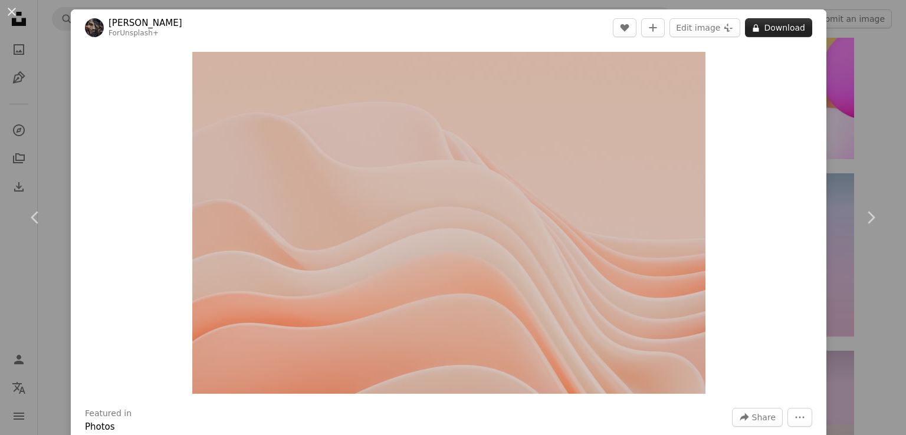
click at [753, 29] on icon at bounding box center [756, 28] width 6 height 8
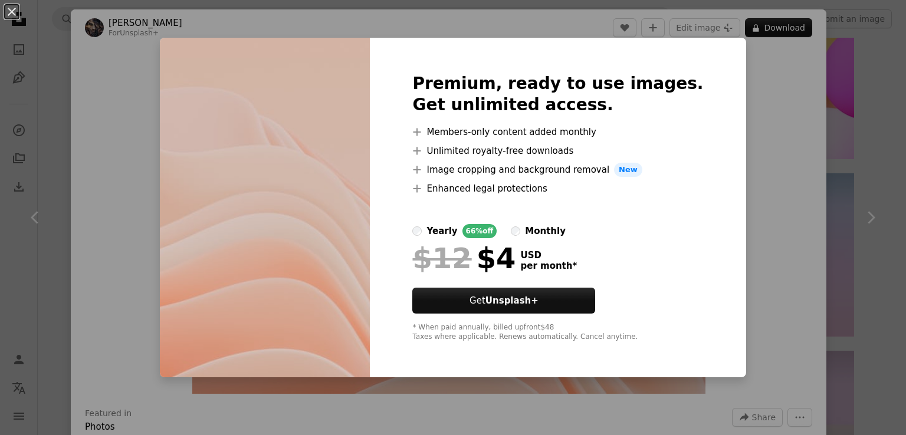
click at [769, 31] on div "An X shape Premium, ready to use images. Get unlimited access. A plus sign Memb…" at bounding box center [453, 217] width 906 height 435
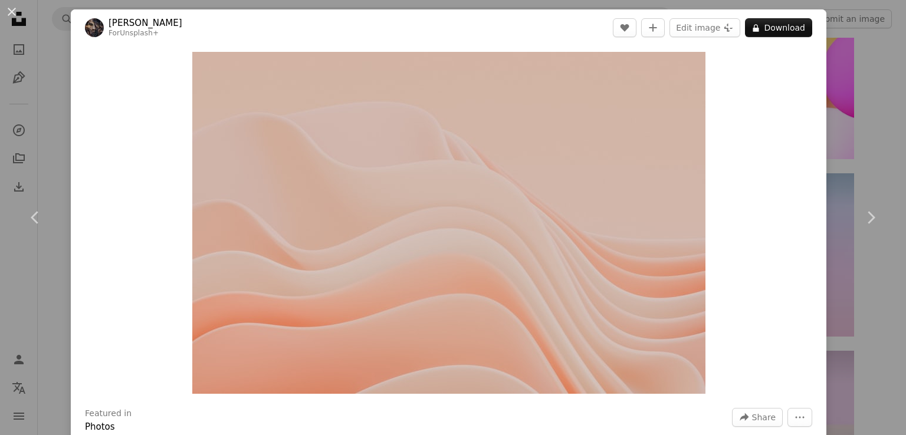
click at [778, 124] on div "Zoom in" at bounding box center [448, 223] width 755 height 354
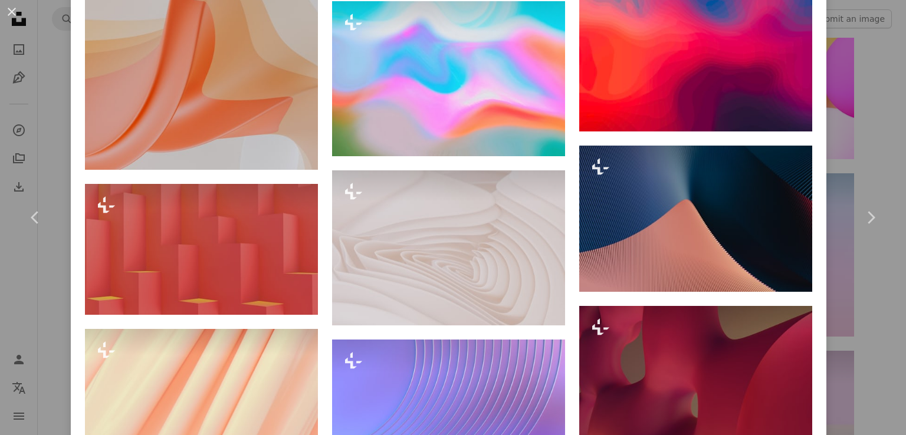
scroll to position [4657, 0]
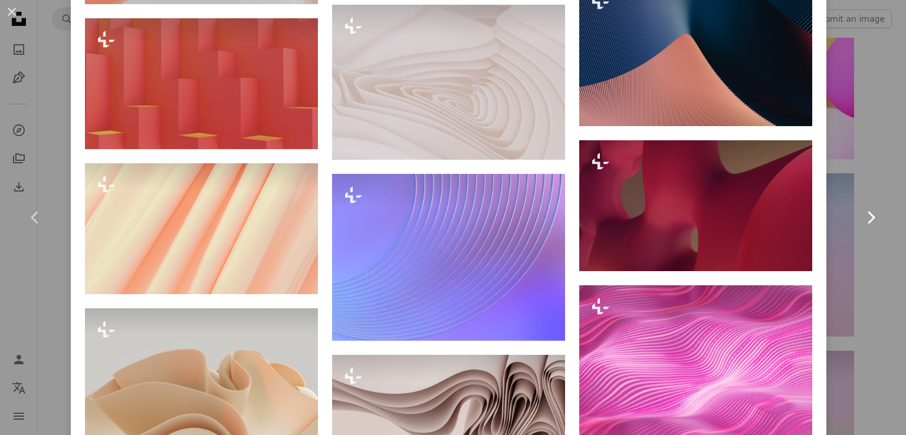
click at [861, 217] on icon "Chevron right" at bounding box center [870, 217] width 19 height 19
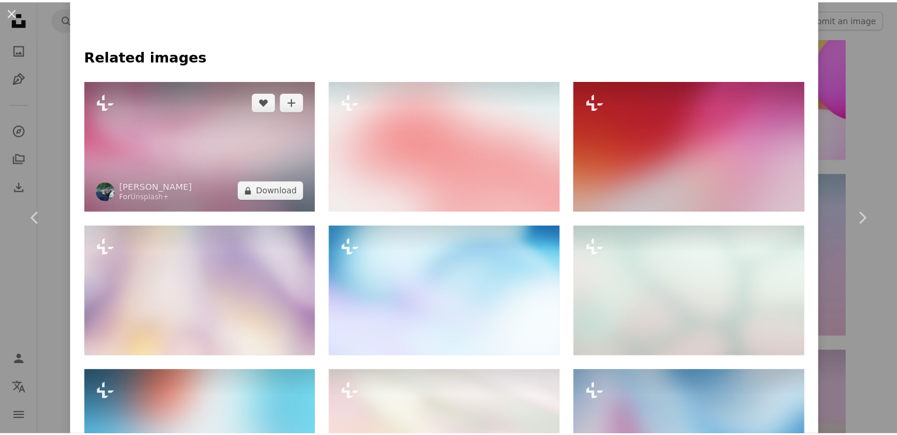
scroll to position [766, 0]
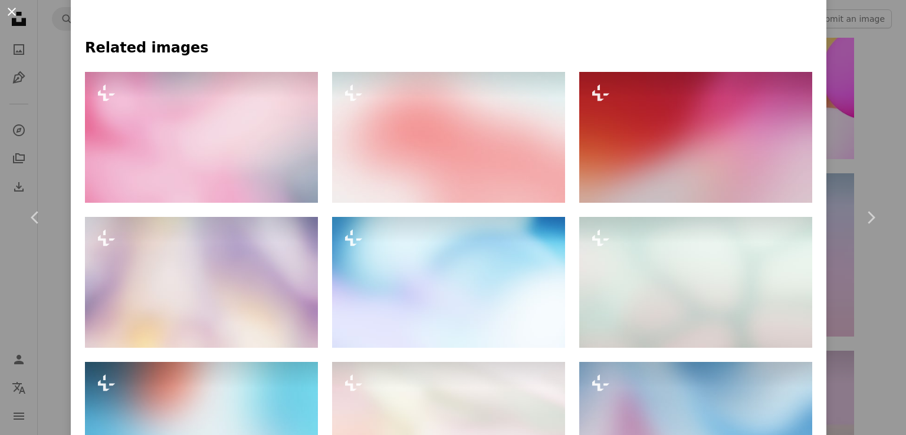
click at [12, 12] on button "An X shape" at bounding box center [12, 12] width 14 height 14
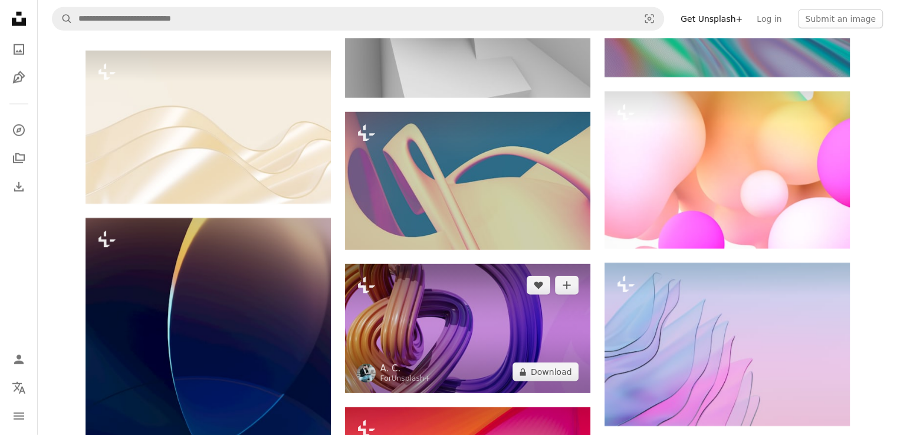
scroll to position [30185, 0]
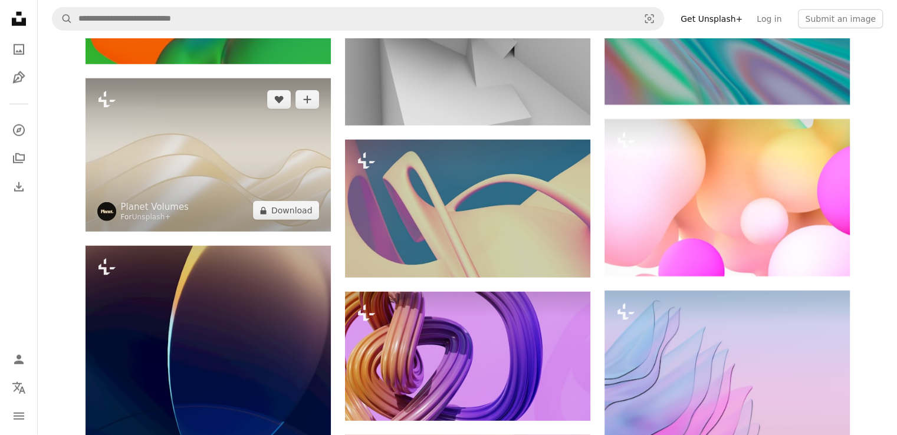
click at [252, 179] on img at bounding box center [207, 154] width 245 height 153
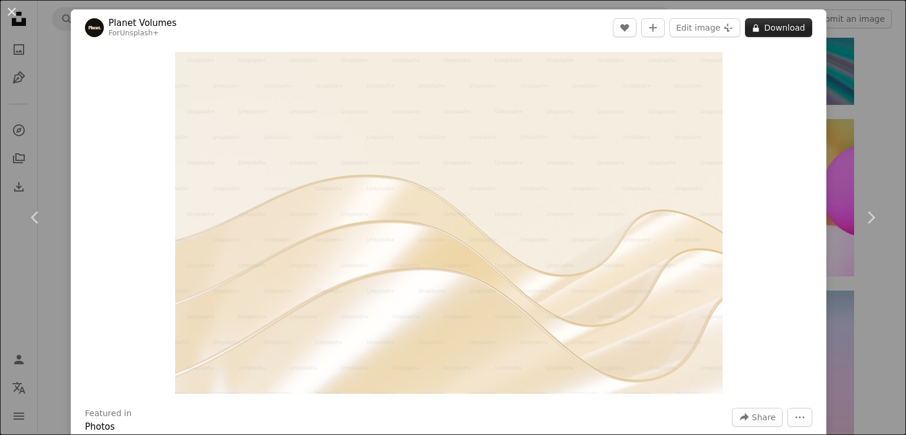
click at [783, 33] on button "A lock Download" at bounding box center [778, 27] width 67 height 19
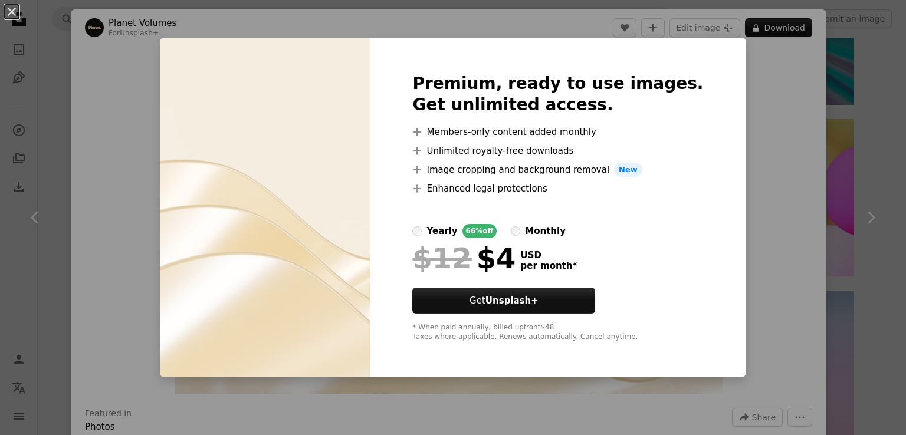
click at [754, 133] on div "An X shape Premium, ready to use images. Get unlimited access. A plus sign Memb…" at bounding box center [453, 217] width 906 height 435
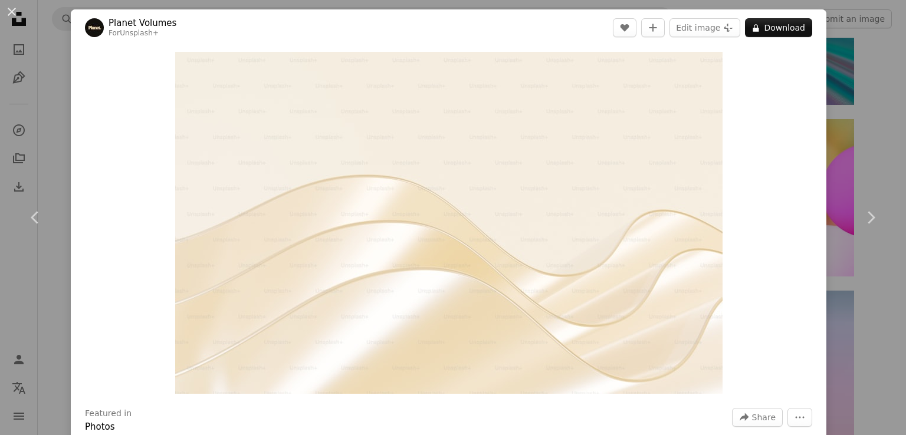
click at [795, 133] on div "Zoom in" at bounding box center [448, 223] width 755 height 354
click at [877, 76] on div "An X shape Chevron left Chevron right Planet Volumes For Unsplash+ A heart A pl…" at bounding box center [453, 217] width 906 height 435
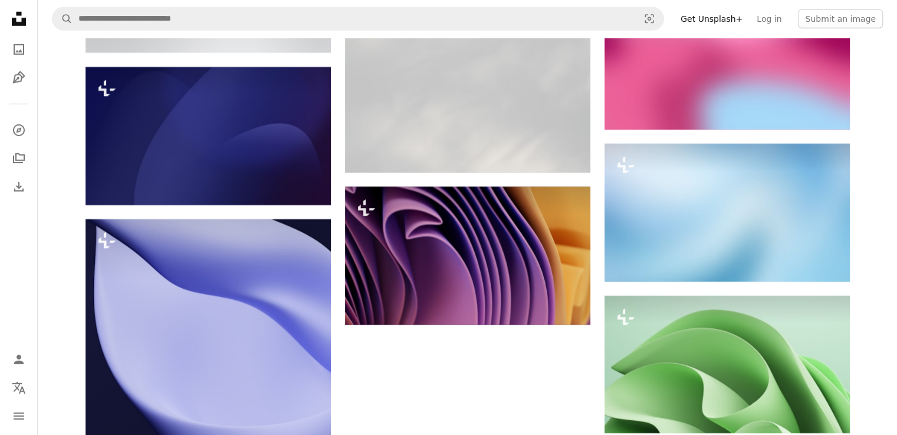
scroll to position [39610, 0]
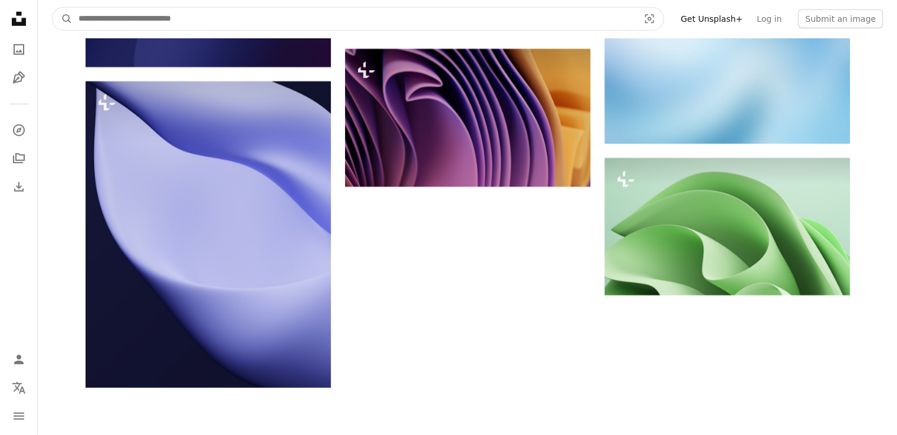
click at [529, 27] on input "Find visuals sitewide" at bounding box center [354, 19] width 562 height 22
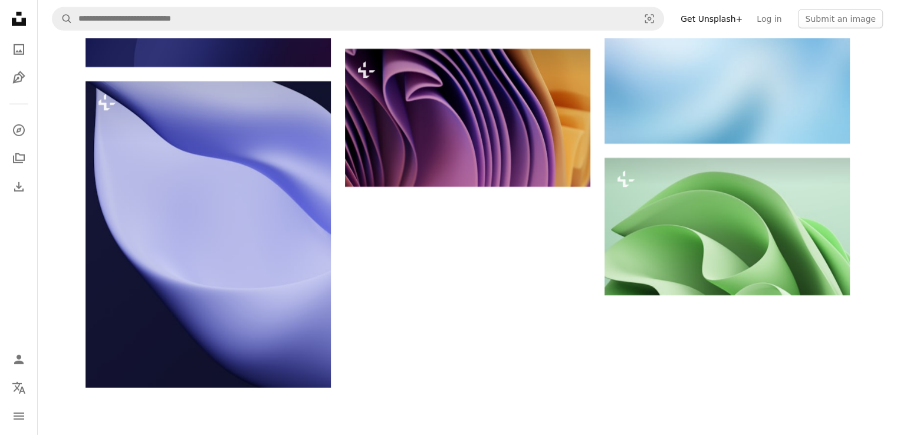
click at [17, 17] on icon "Unsplash logo Unsplash Home" at bounding box center [19, 19] width 24 height 24
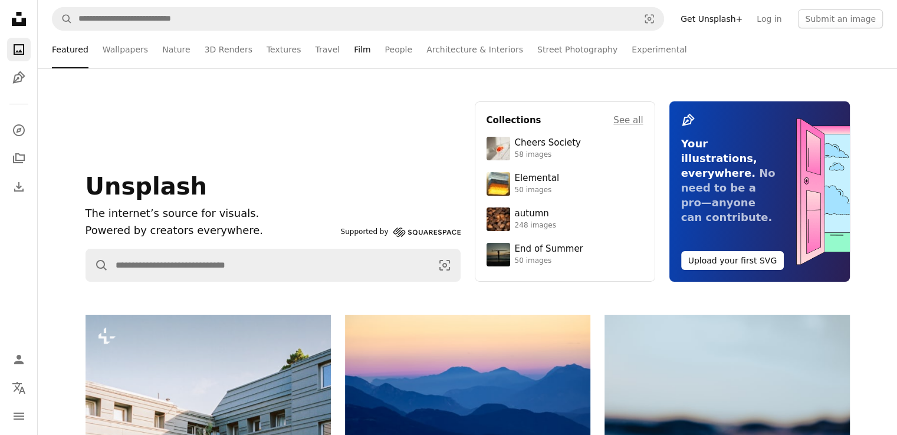
click at [354, 49] on link "Film" at bounding box center [362, 50] width 17 height 38
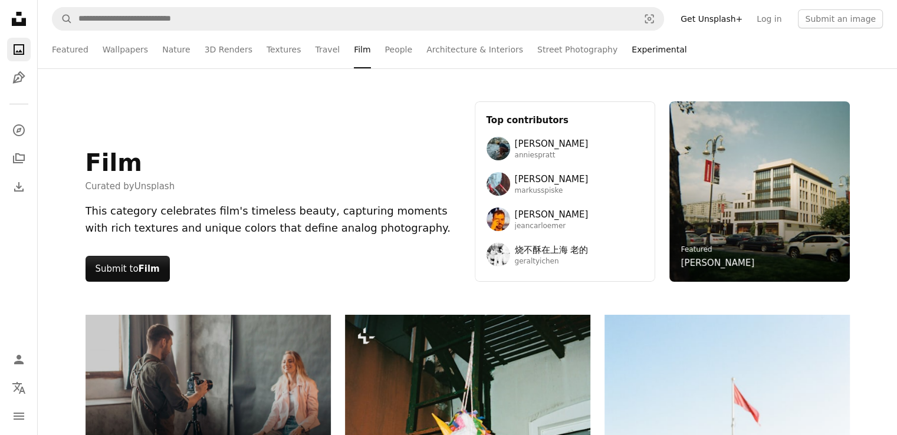
click at [631, 53] on link "Experimental" at bounding box center [658, 50] width 55 height 38
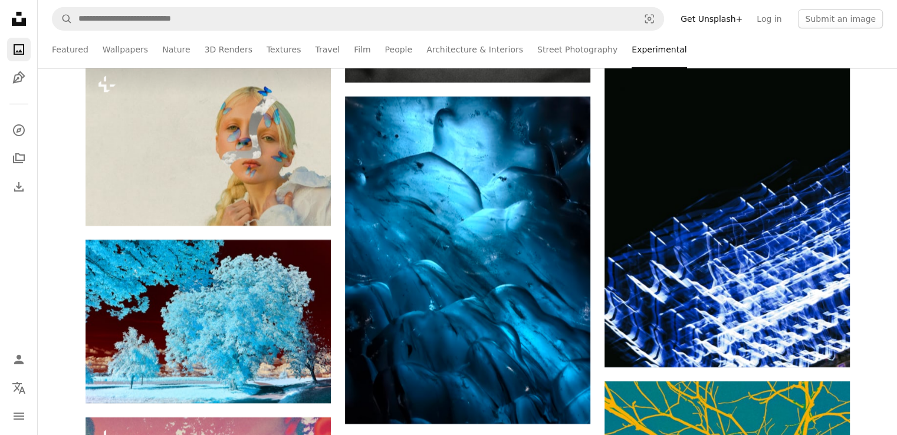
scroll to position [8784, 0]
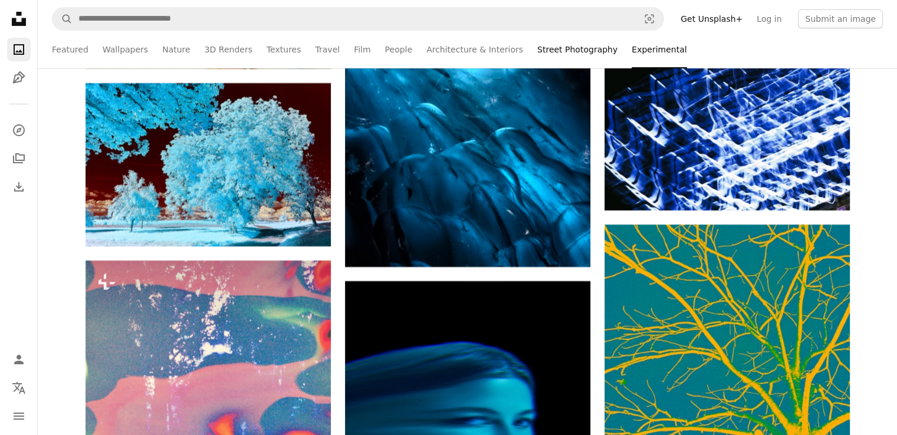
click at [537, 55] on link "Street Photography" at bounding box center [577, 50] width 80 height 38
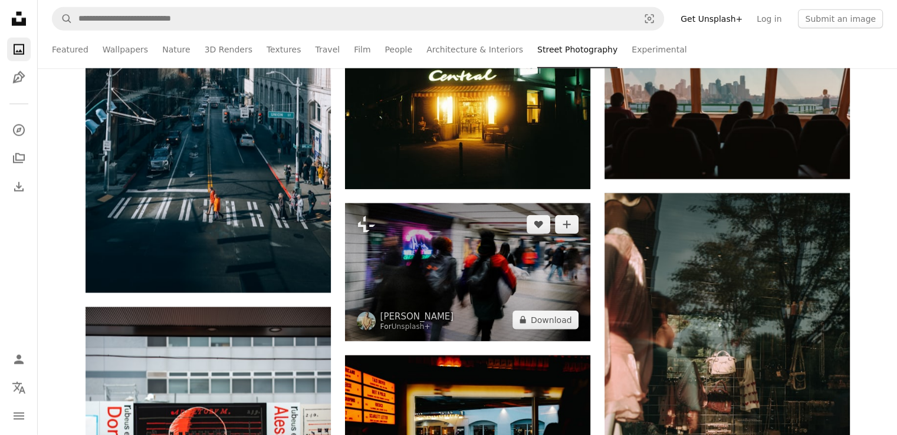
scroll to position [3007, 0]
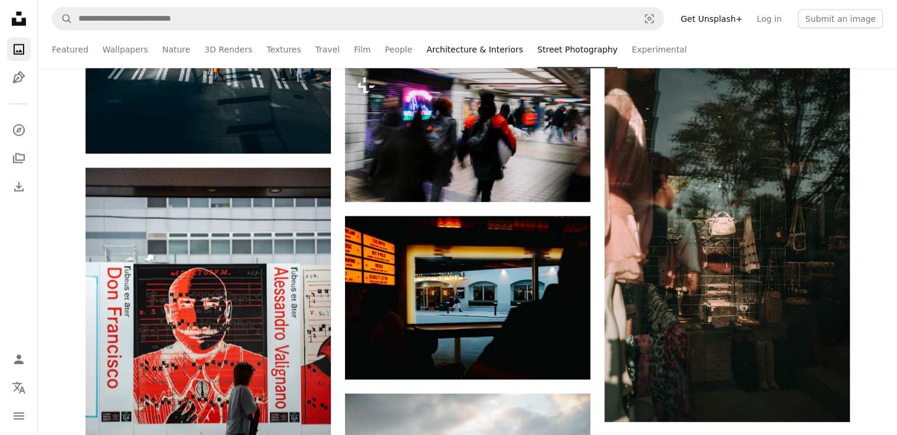
click at [453, 51] on link "Architecture & Interiors" at bounding box center [474, 50] width 97 height 38
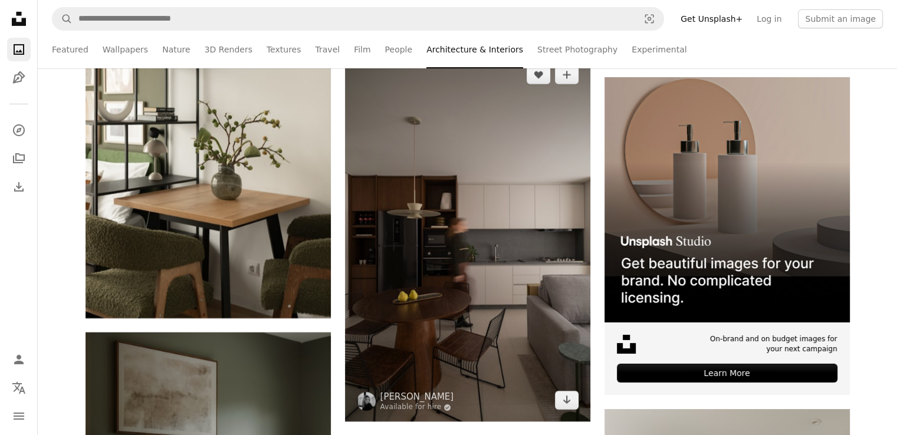
scroll to position [4422, 0]
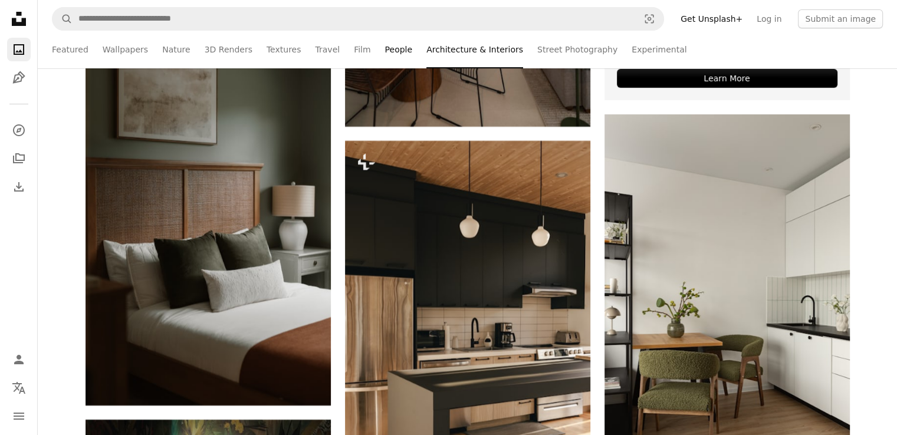
click at [385, 50] on link "People" at bounding box center [399, 50] width 28 height 38
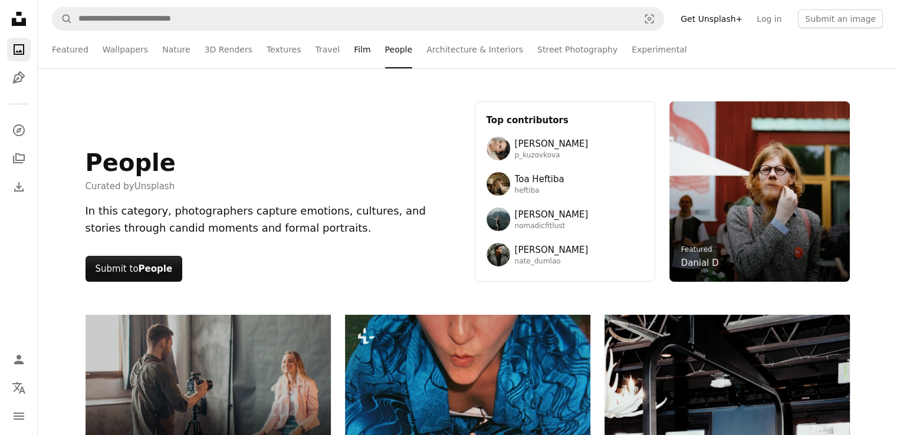
click at [354, 50] on link "Film" at bounding box center [362, 50] width 17 height 38
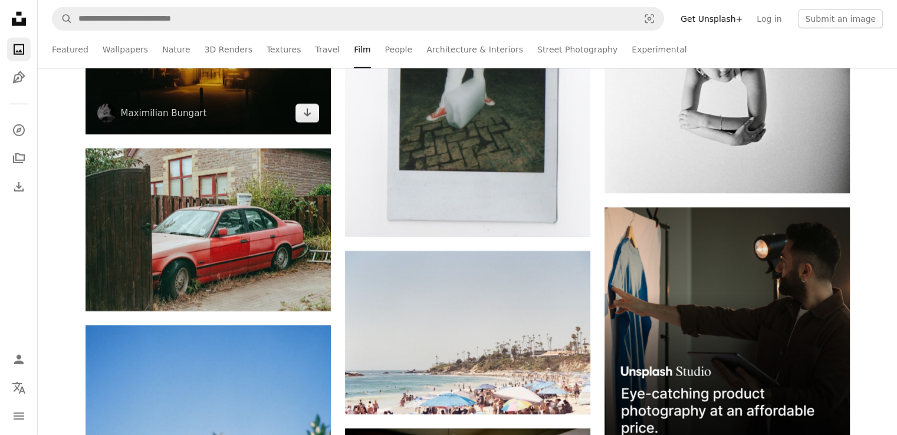
scroll to position [3360, 0]
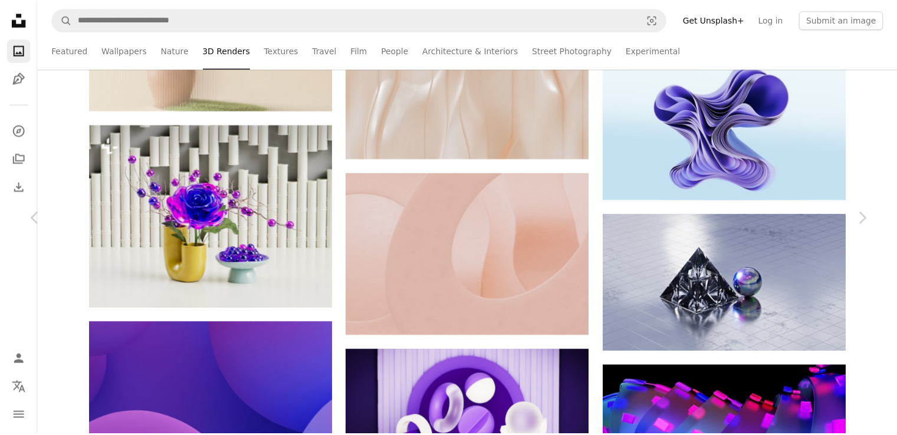
scroll to position [34076, 0]
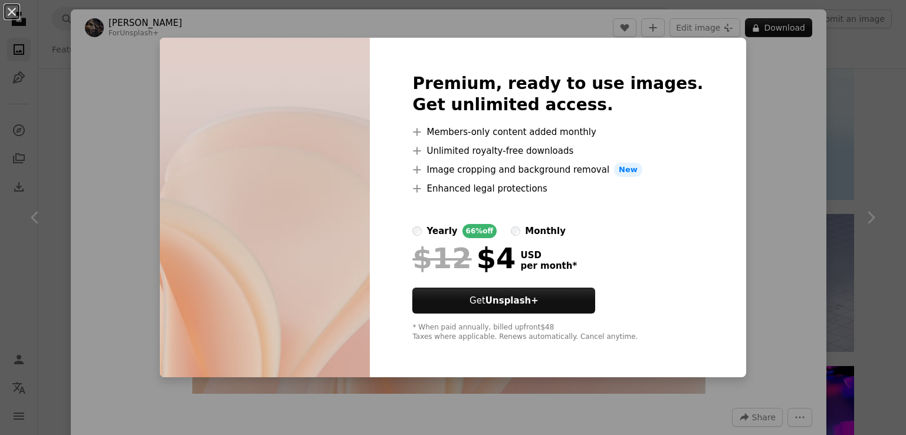
click at [814, 90] on div "An X shape Premium, ready to use images. Get unlimited access. A plus sign Memb…" at bounding box center [453, 217] width 906 height 435
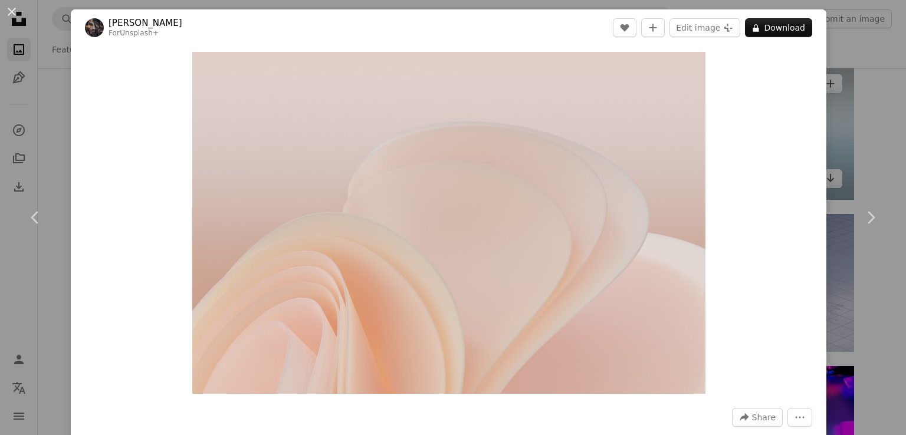
click at [837, 118] on div "An X shape Chevron left Chevron right [PERSON_NAME] For Unsplash+ A heart A plu…" at bounding box center [453, 217] width 906 height 435
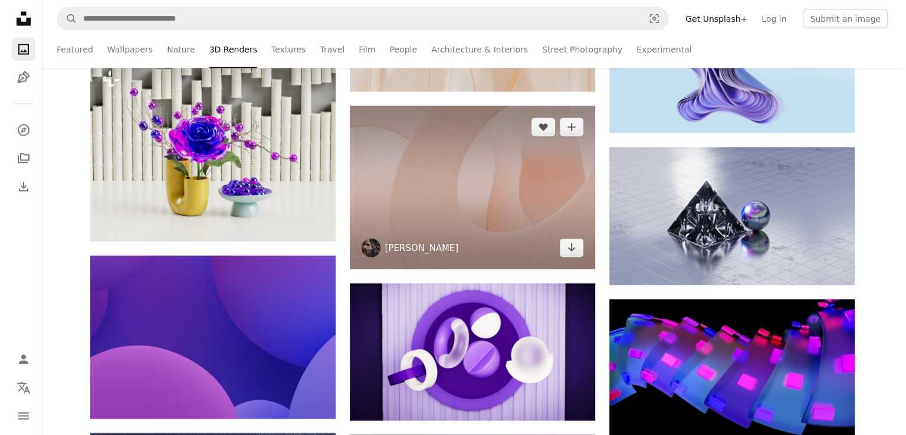
scroll to position [34135, 0]
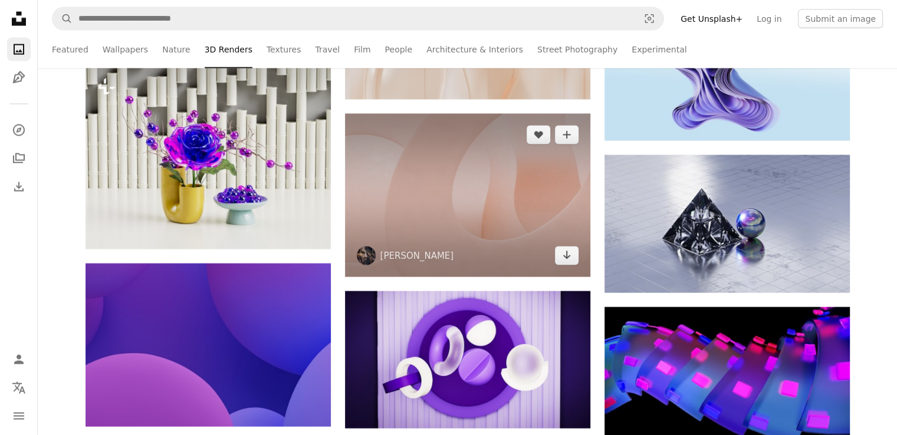
click at [467, 249] on img at bounding box center [467, 195] width 245 height 163
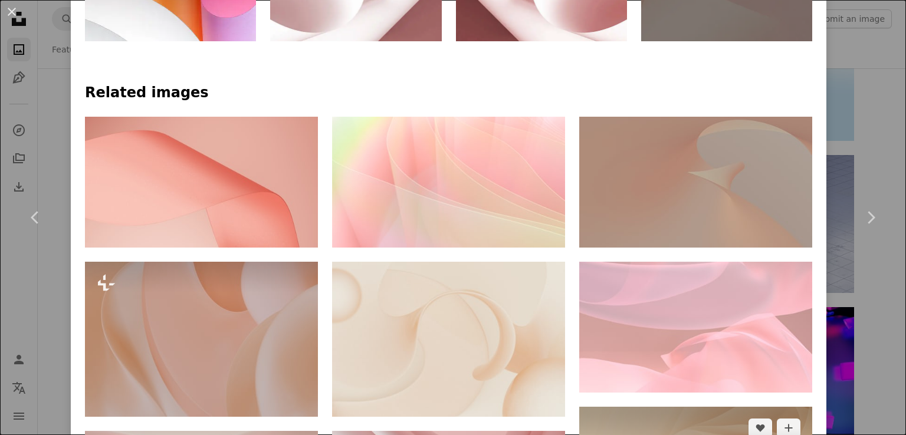
scroll to position [825, 0]
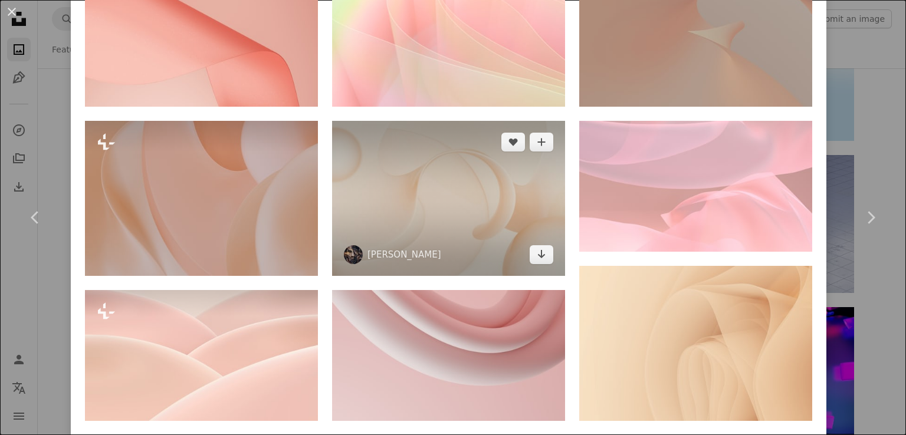
click at [455, 224] on img at bounding box center [448, 198] width 233 height 155
click at [425, 198] on img at bounding box center [448, 198] width 233 height 155
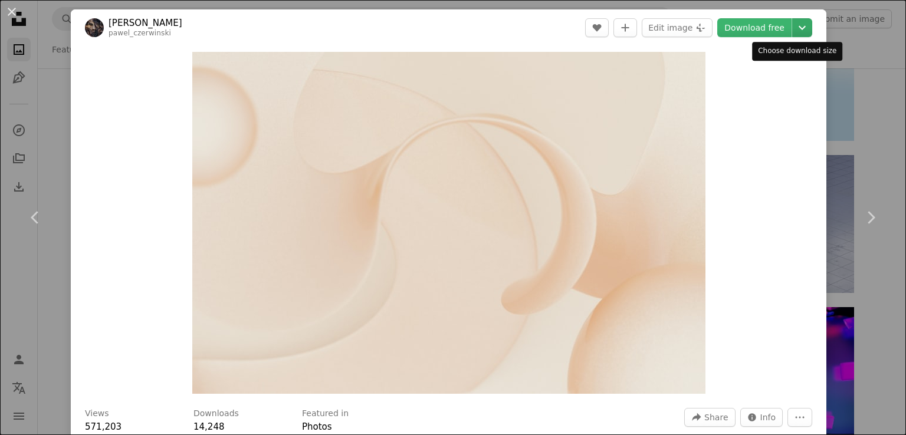
click at [792, 25] on icon "Chevron down" at bounding box center [801, 28] width 19 height 14
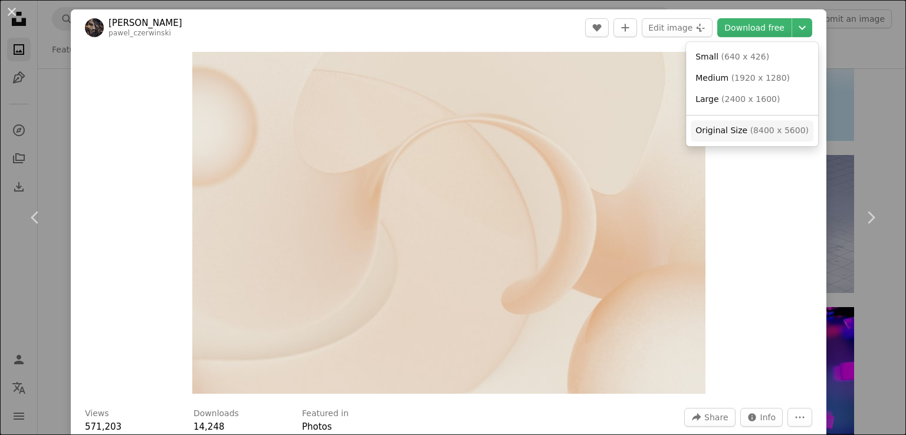
click at [750, 133] on span "( 8400 x 5600 )" at bounding box center [779, 130] width 58 height 9
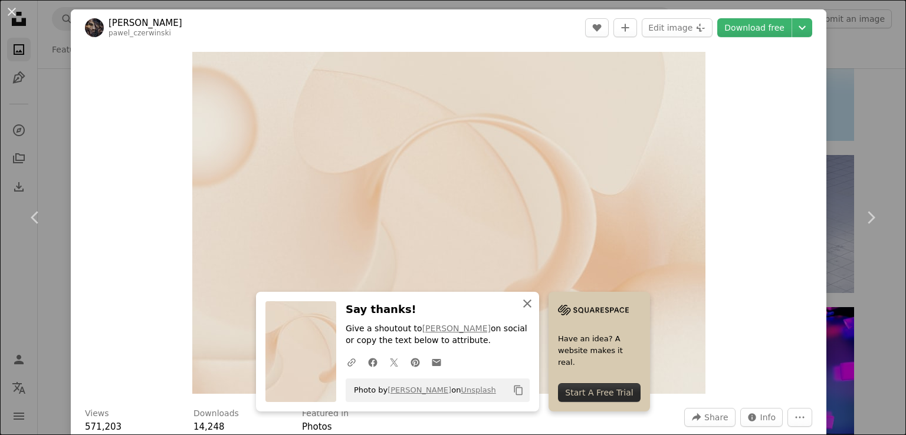
click at [522, 301] on icon "An X shape" at bounding box center [527, 304] width 14 height 14
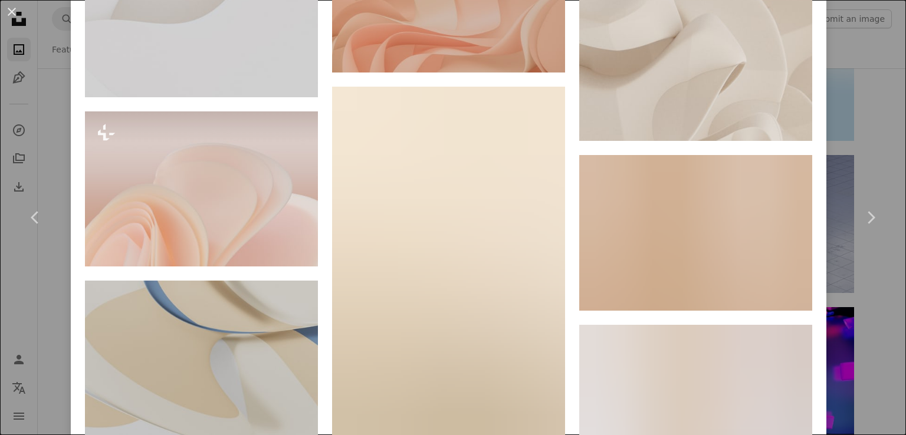
scroll to position [1356, 0]
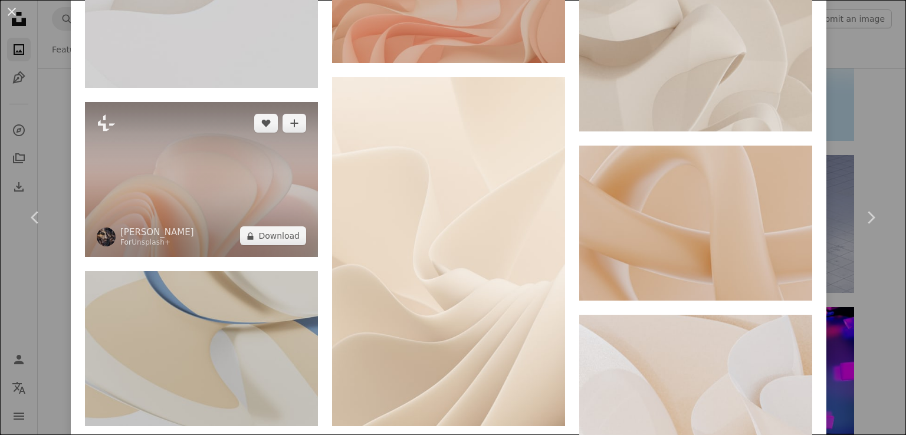
click at [222, 190] on img at bounding box center [201, 179] width 233 height 155
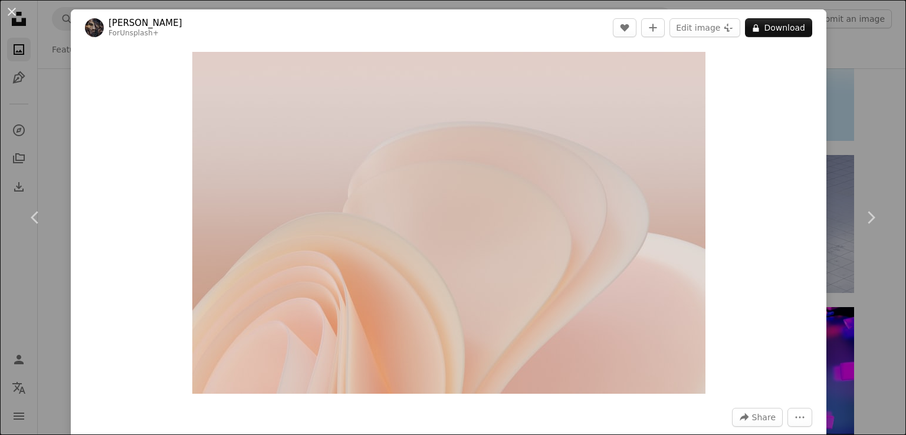
click at [861, 113] on div "An X shape Chevron left Chevron right [PERSON_NAME] For Unsplash+ A heart A plu…" at bounding box center [453, 217] width 906 height 435
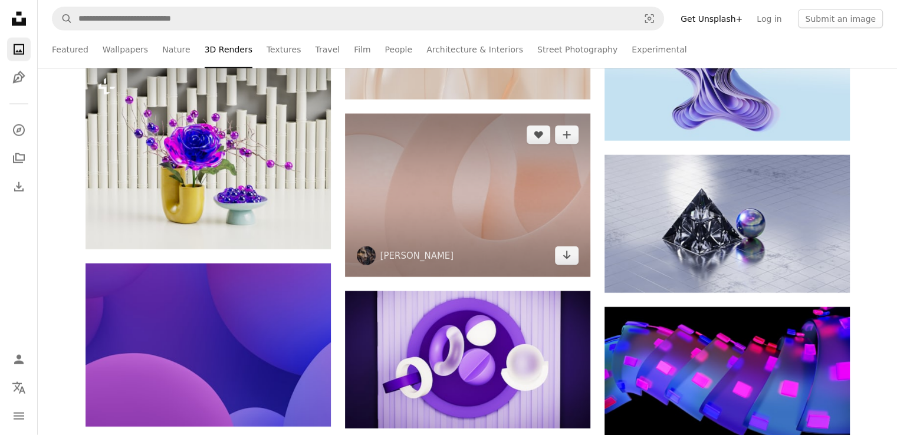
click at [501, 240] on img at bounding box center [467, 195] width 245 height 163
click at [486, 212] on img at bounding box center [467, 195] width 245 height 163
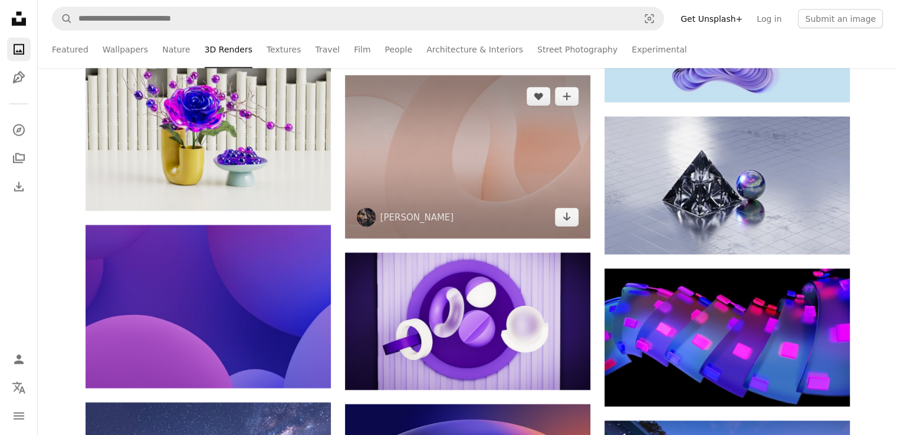
scroll to position [34194, 0]
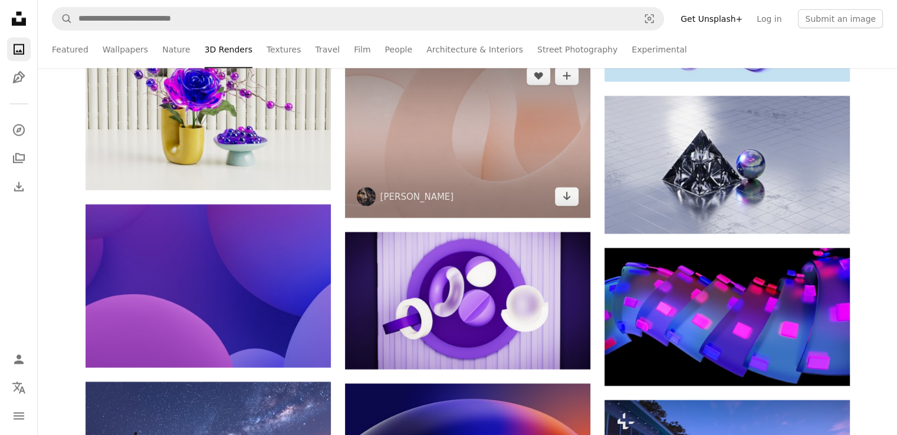
click at [487, 169] on img at bounding box center [467, 136] width 245 height 163
click at [497, 192] on img at bounding box center [467, 136] width 245 height 163
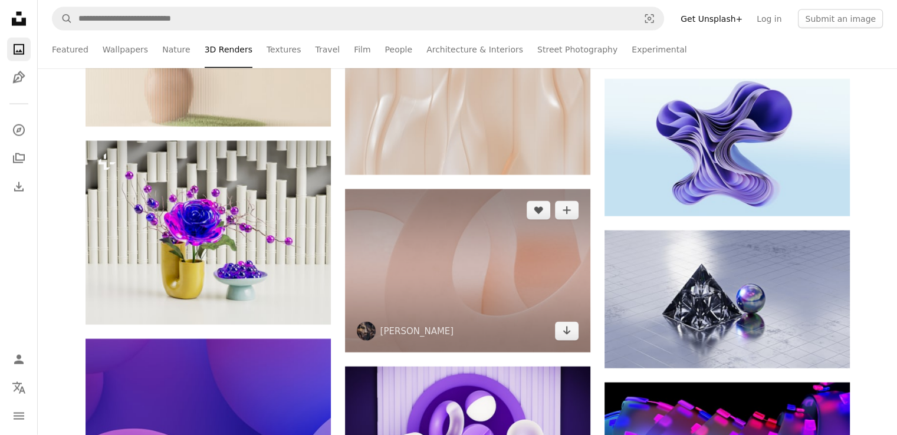
scroll to position [34076, 0]
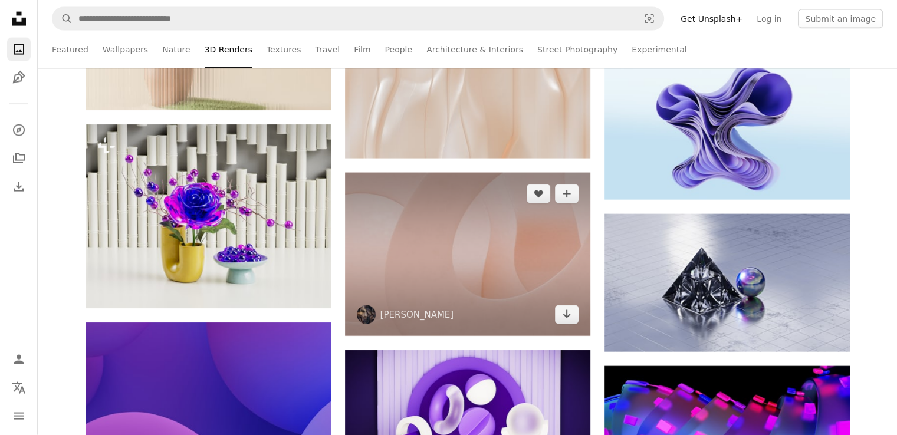
click at [473, 206] on img at bounding box center [467, 254] width 245 height 163
click at [474, 206] on img at bounding box center [467, 254] width 245 height 163
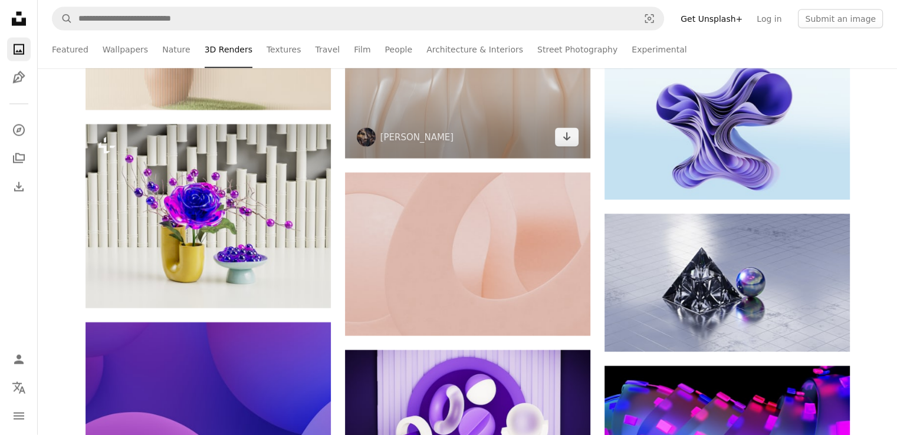
click at [491, 118] on img at bounding box center [467, 76] width 245 height 163
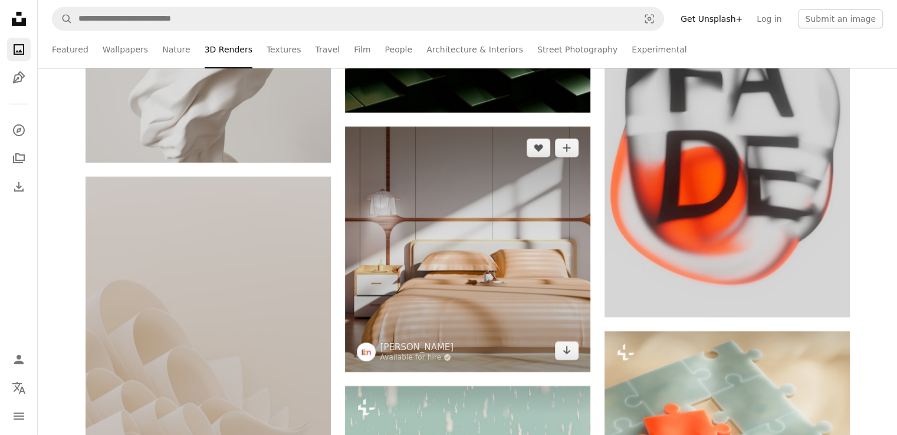
scroll to position [40325, 0]
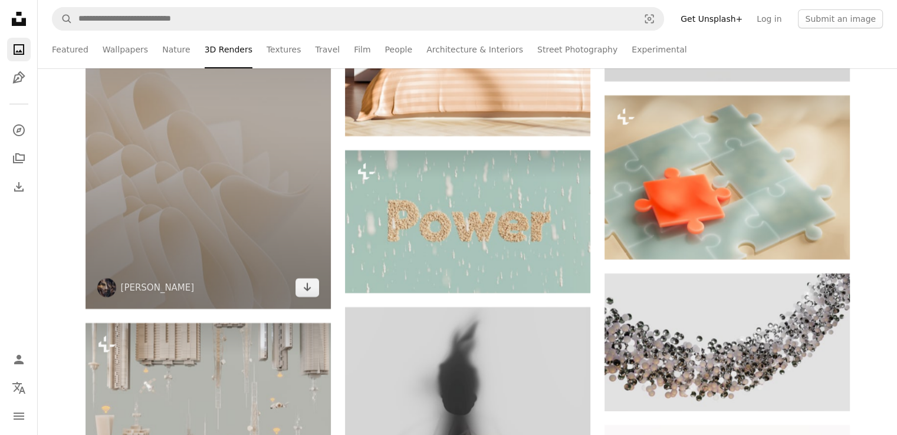
click at [284, 152] on img at bounding box center [207, 125] width 245 height 368
click at [224, 183] on img at bounding box center [207, 125] width 245 height 368
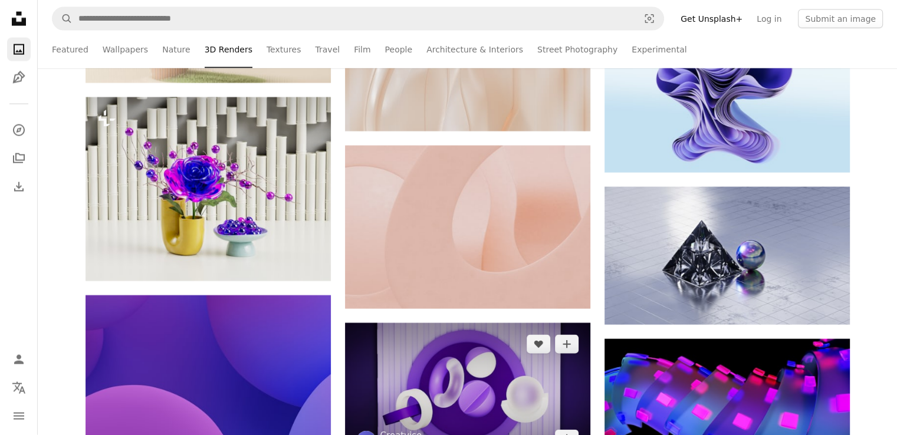
scroll to position [34194, 0]
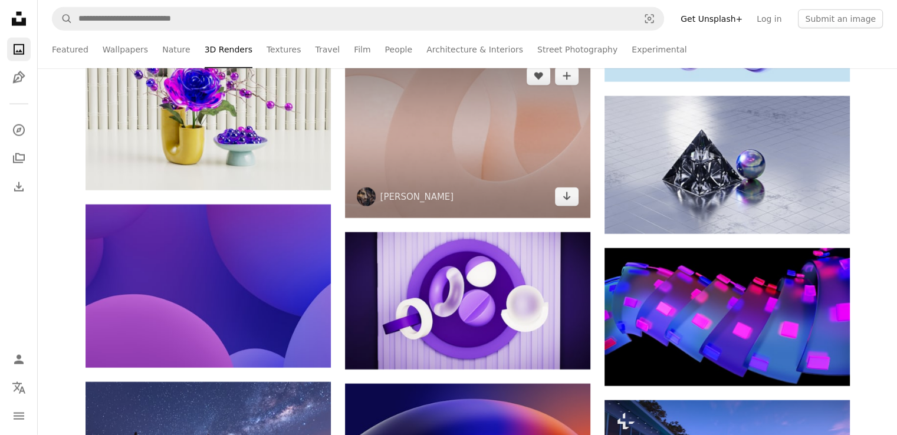
click at [420, 126] on img at bounding box center [467, 136] width 245 height 163
click at [419, 126] on img at bounding box center [467, 136] width 245 height 163
click at [424, 131] on img at bounding box center [467, 136] width 245 height 163
click at [423, 133] on img at bounding box center [467, 136] width 245 height 163
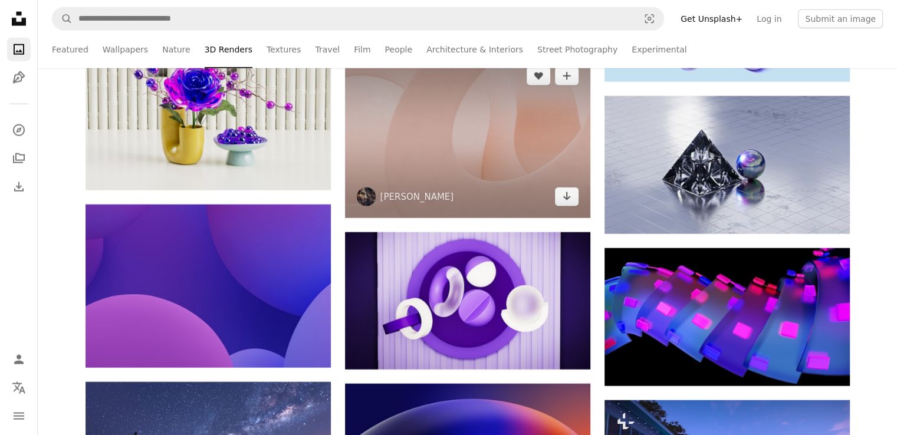
click at [406, 163] on img at bounding box center [467, 136] width 245 height 163
